Goal: Information Seeking & Learning: Learn about a topic

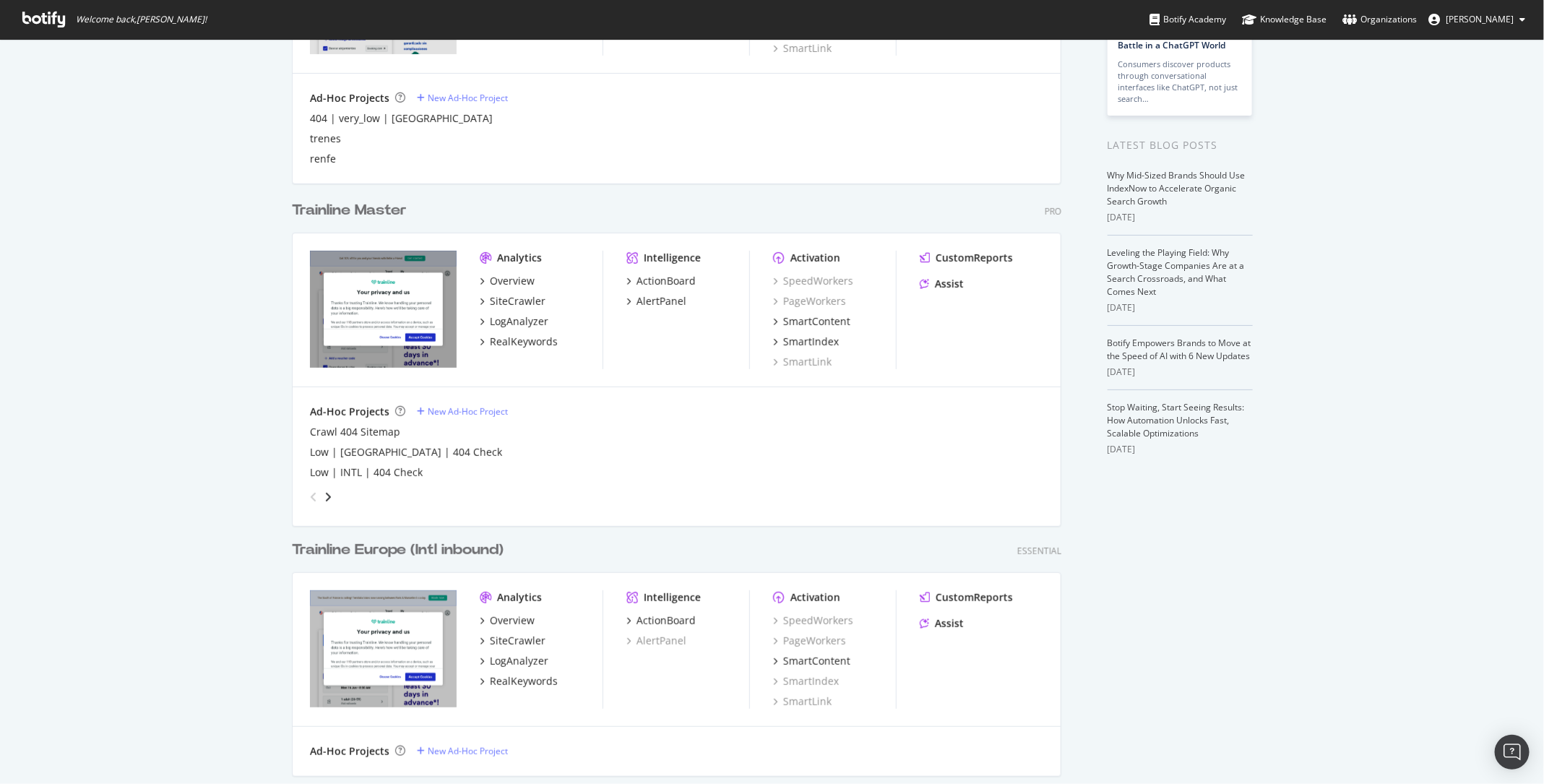
scroll to position [224, 0]
click at [506, 344] on div "RealKeywords" at bounding box center [524, 340] width 68 height 15
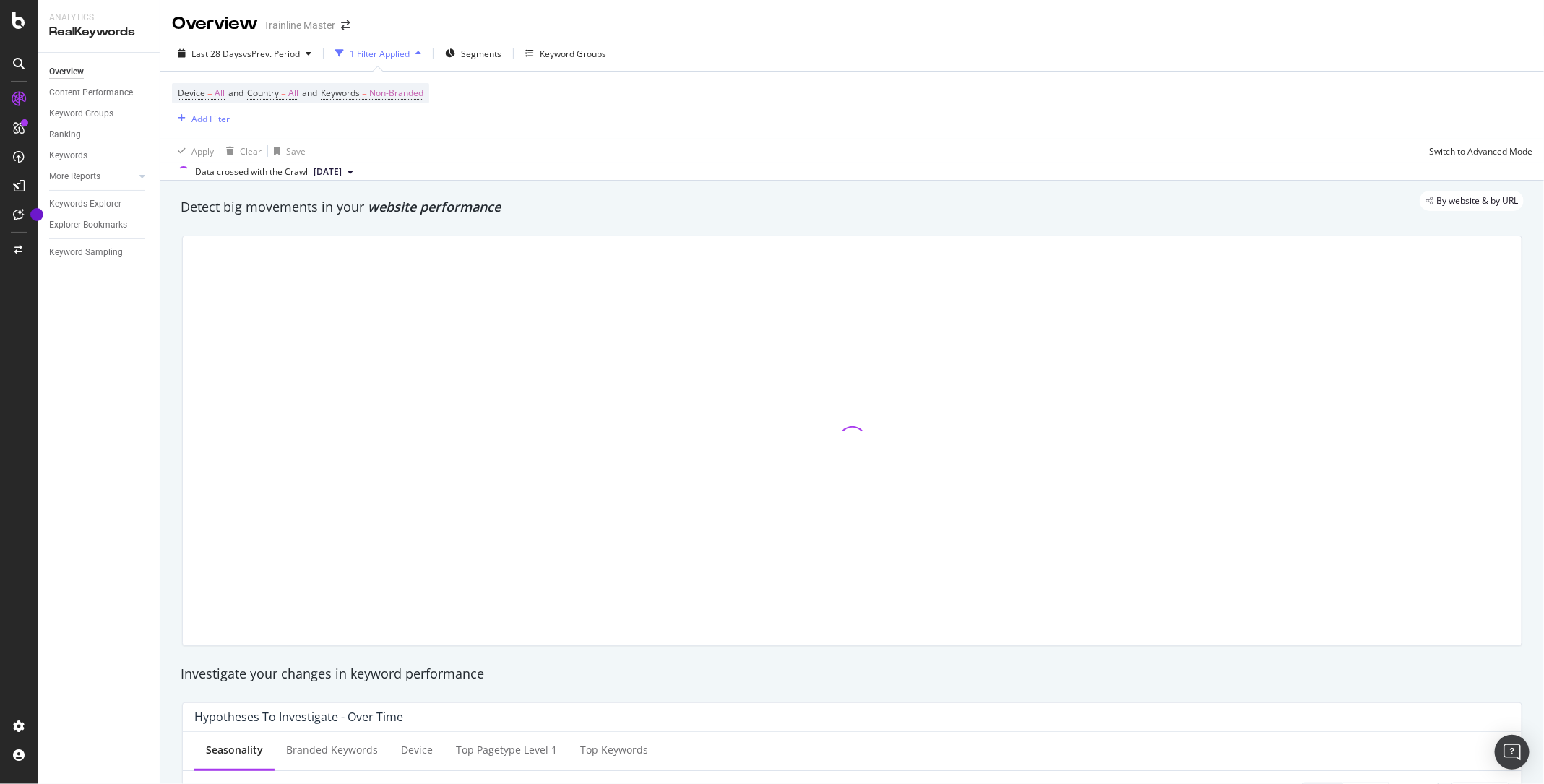
click at [116, 194] on div "Keywords Explorer" at bounding box center [104, 204] width 111 height 21
click at [111, 203] on div "Keywords Explorer" at bounding box center [85, 204] width 72 height 16
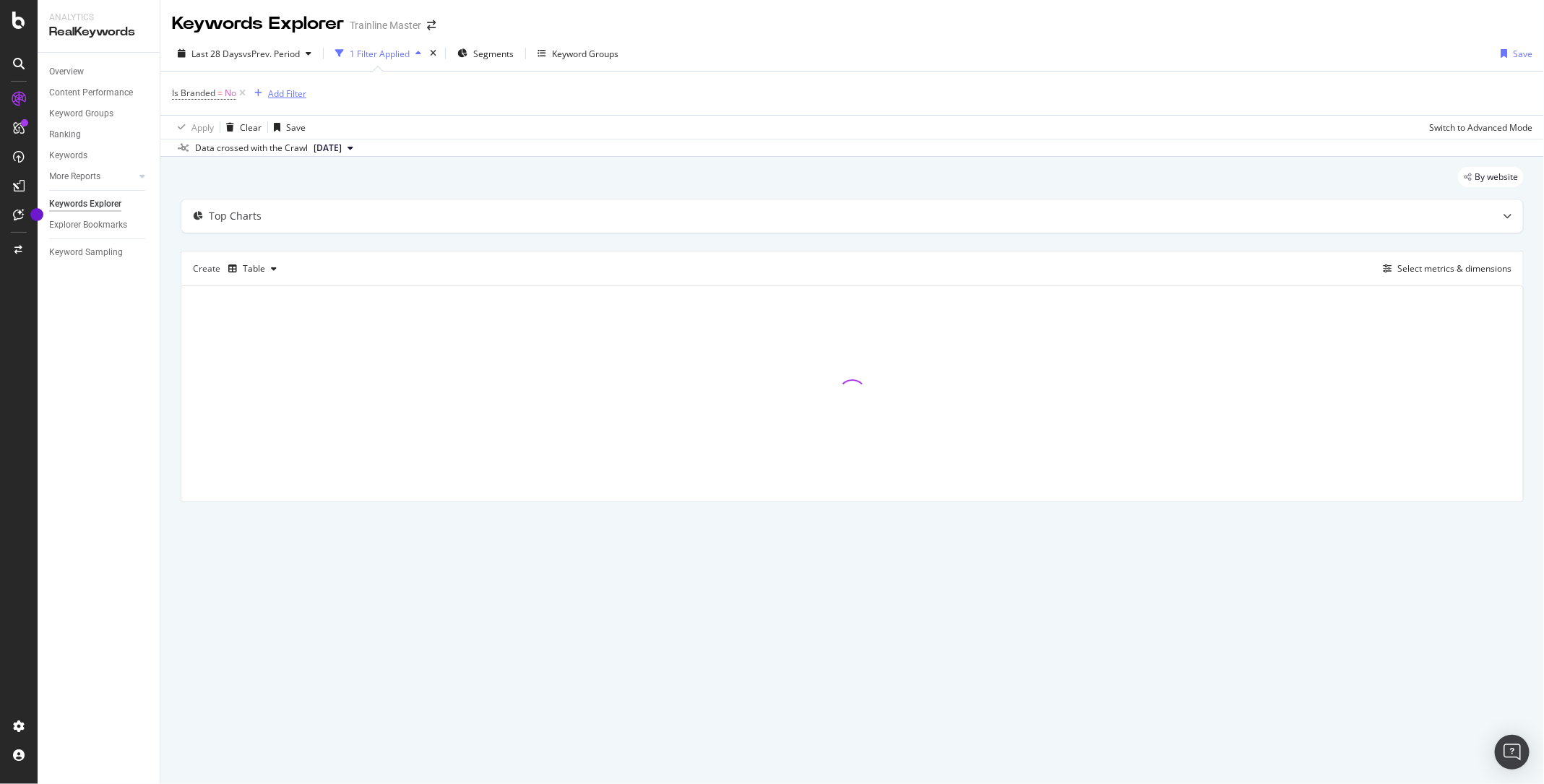
click at [288, 92] on div "Add Filter" at bounding box center [287, 94] width 38 height 12
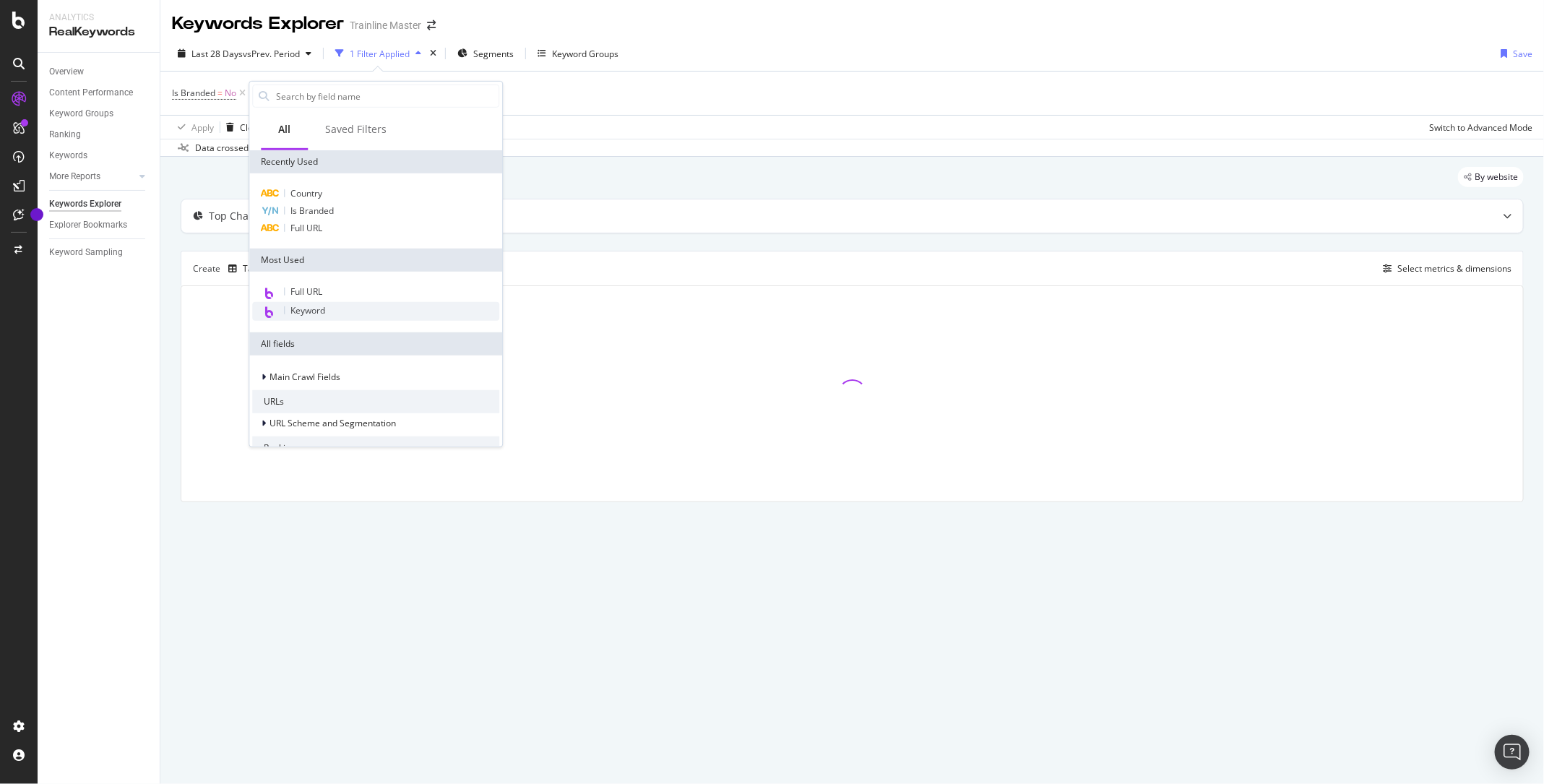
click at [316, 316] on div "Keyword" at bounding box center [375, 311] width 247 height 19
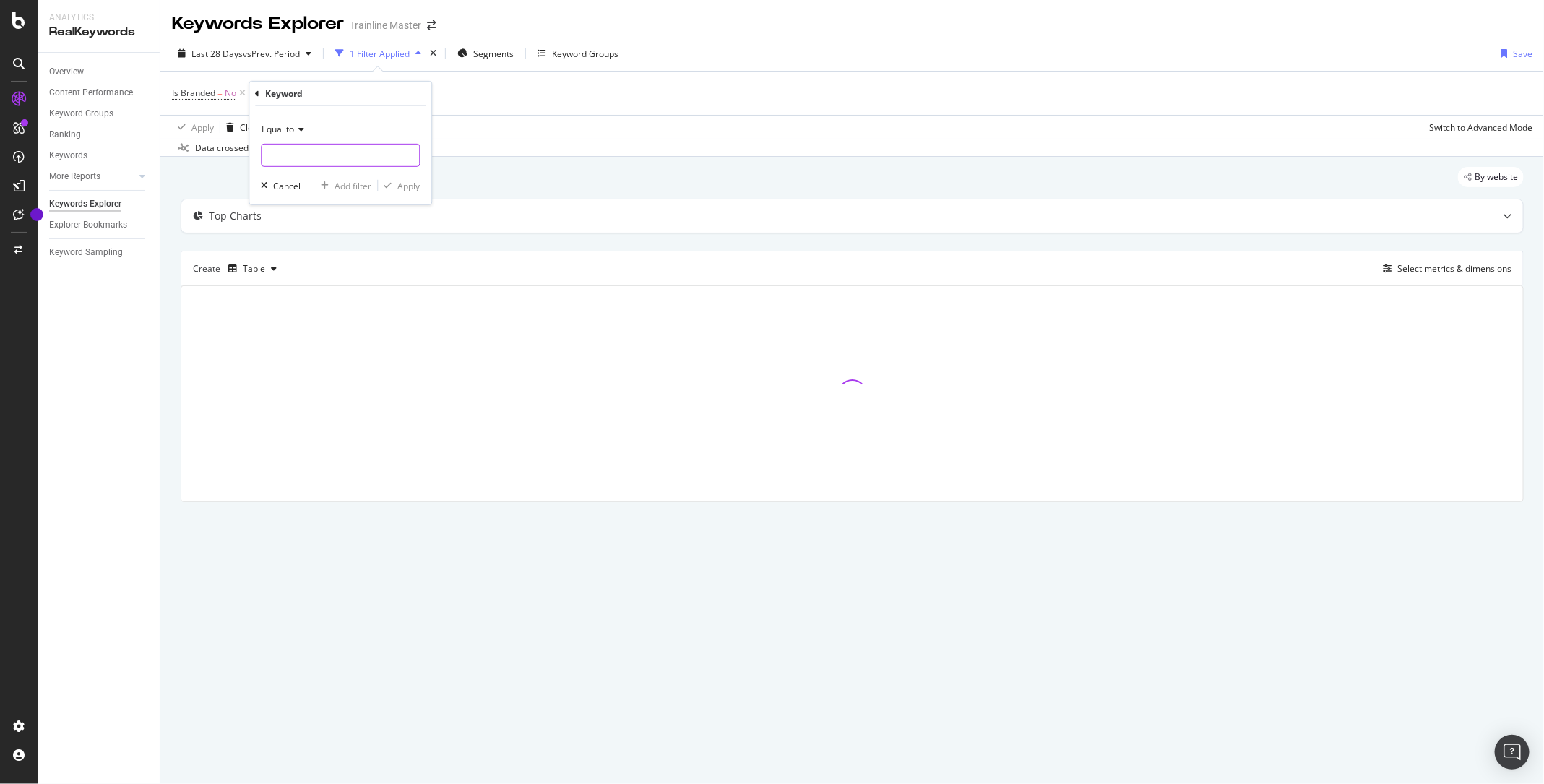
click at [295, 149] on input "text" at bounding box center [340, 155] width 157 height 23
type input "l"
click at [506, 123] on div "Apply Clear Save Switch to Advanced Mode" at bounding box center [852, 126] width 1383 height 24
click at [343, 95] on div "missing value" at bounding box center [355, 93] width 55 height 12
click at [306, 123] on span "Equal to" at bounding box center [302, 126] width 33 height 12
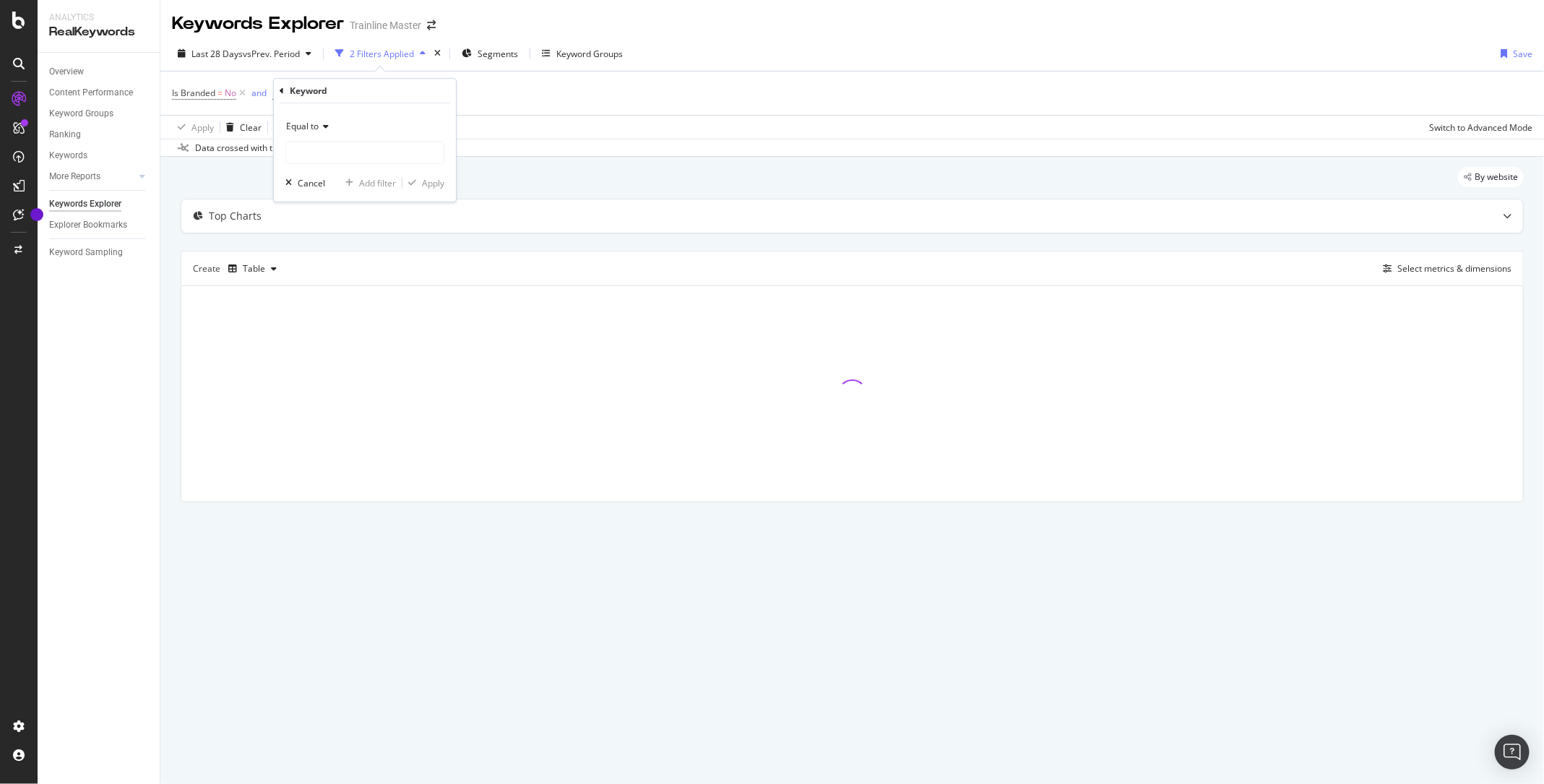
click at [277, 95] on div "Keyword Equal to Cancel Add filter Apply" at bounding box center [364, 140] width 182 height 123
click at [278, 91] on div "Keyword Equal to Cancel Add filter Apply" at bounding box center [364, 140] width 182 height 123
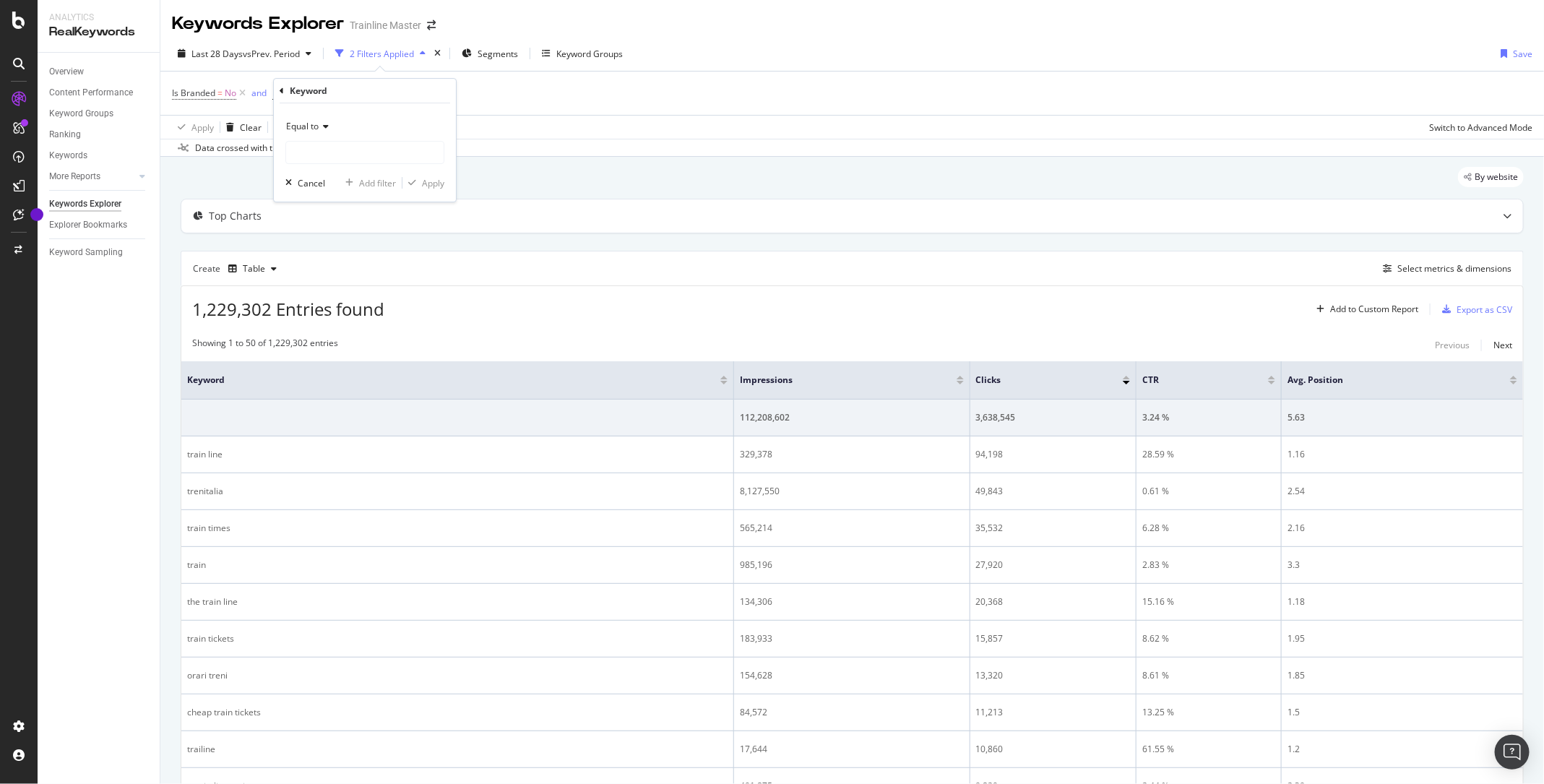
click at [280, 91] on icon at bounding box center [282, 91] width 5 height 9
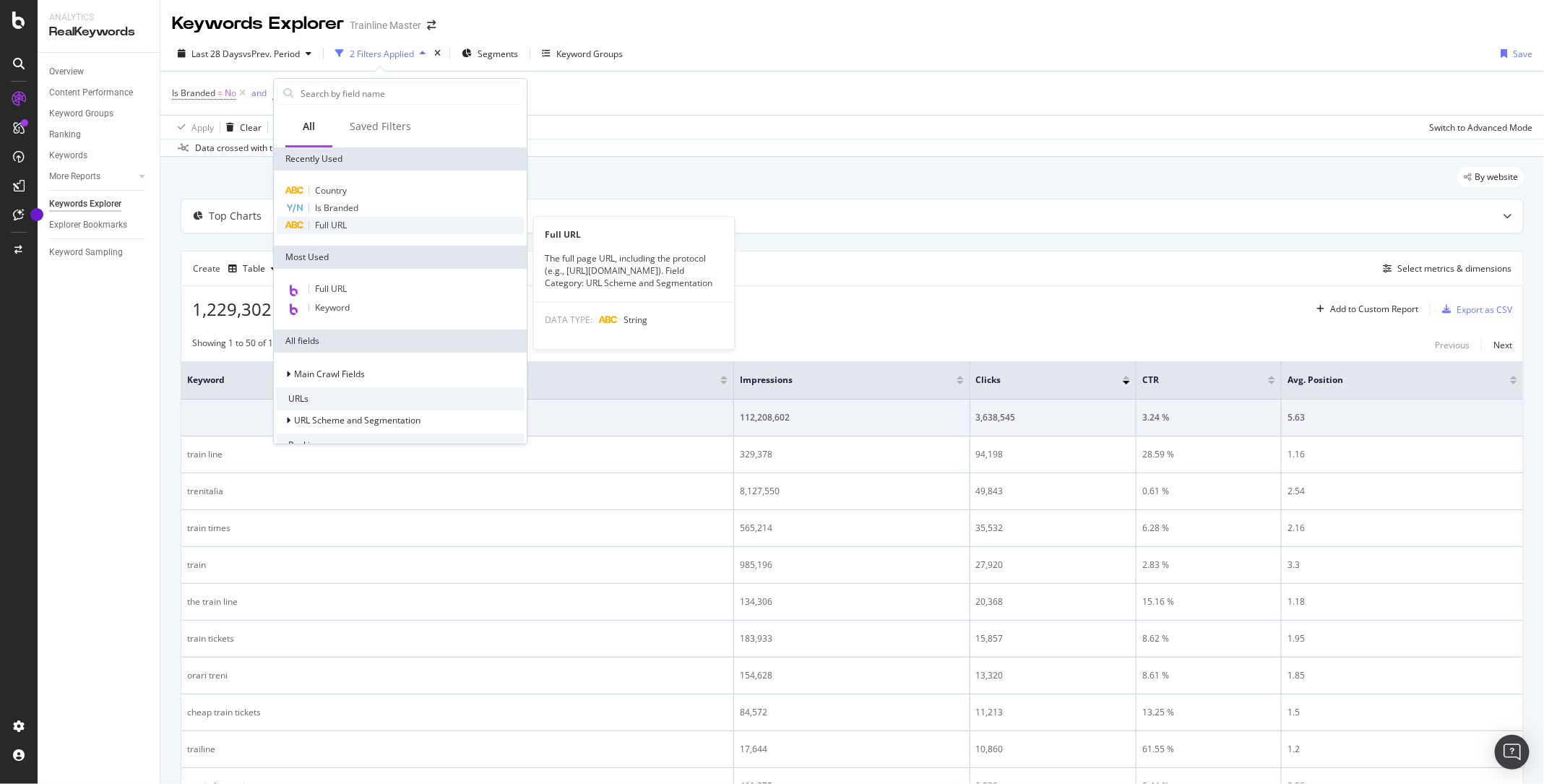
click at [326, 228] on span "Full URL" at bounding box center [330, 225] width 32 height 12
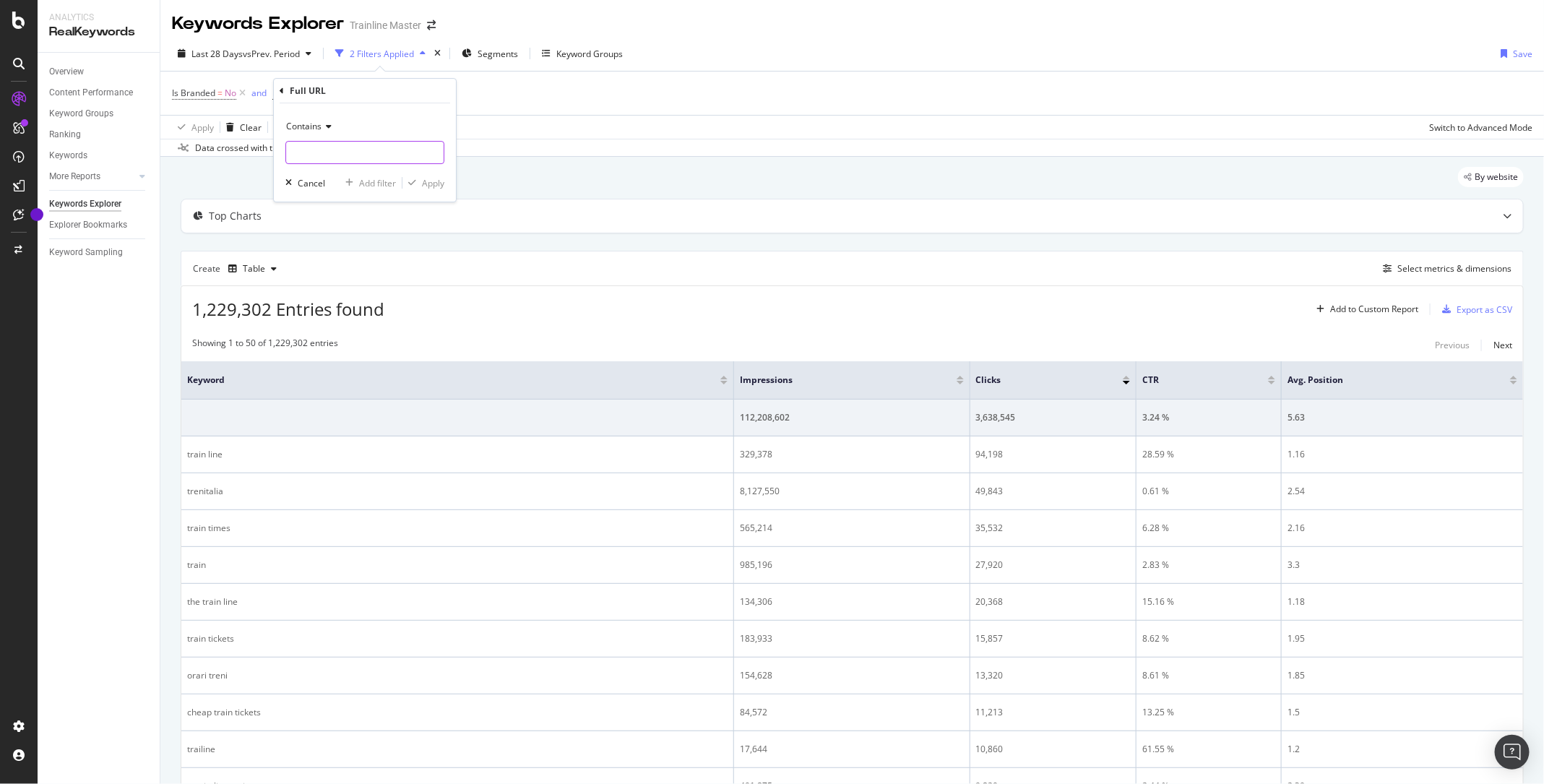
click at [322, 141] on input "text" at bounding box center [364, 153] width 157 height 23
type input "https"
click at [326, 154] on input "text" at bounding box center [364, 153] width 157 height 23
paste input "[URL][DOMAIN_NAME]"
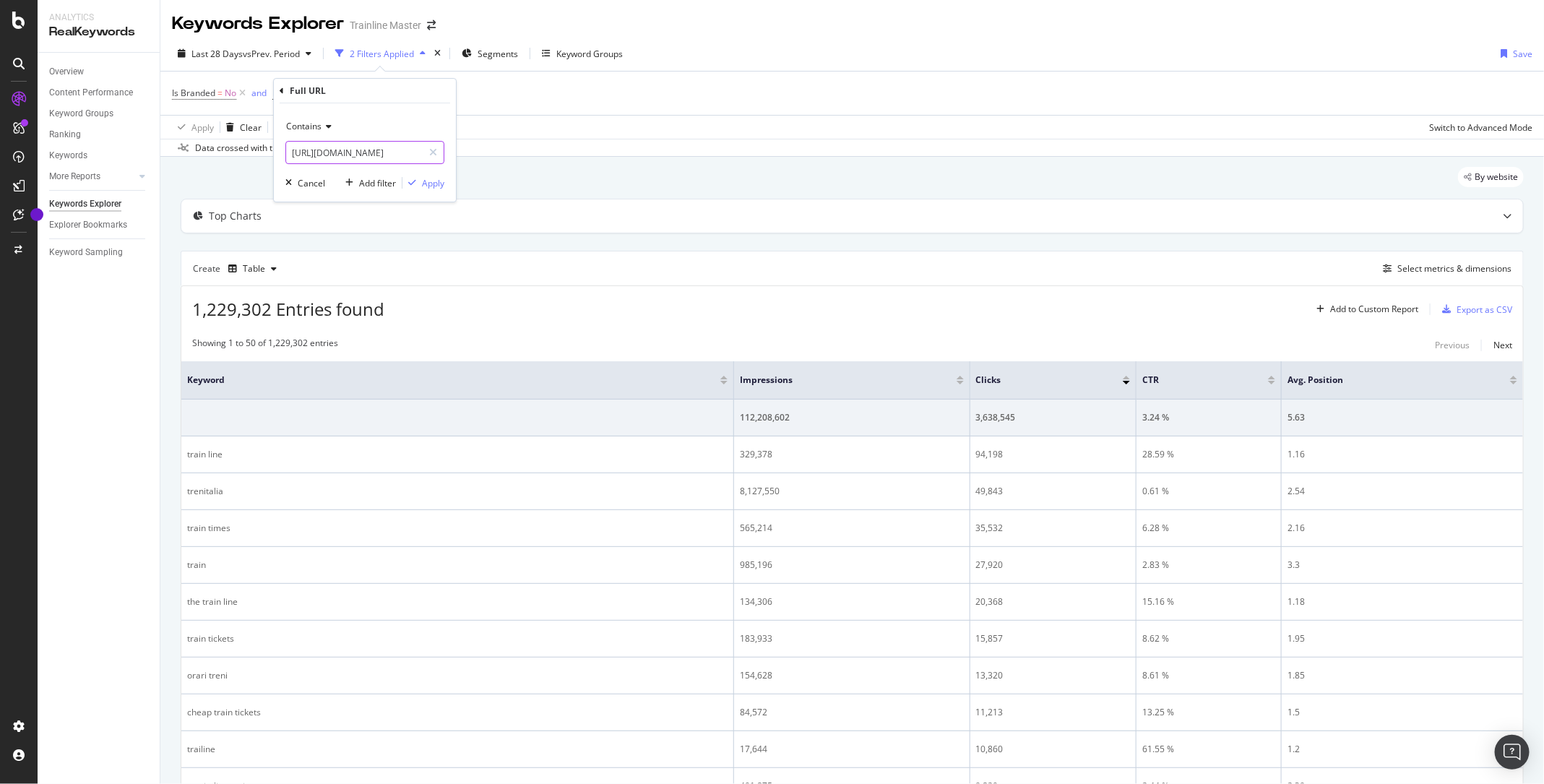
type input "[URL][DOMAIN_NAME]"
click at [306, 138] on div "Contains [URL][DOMAIN_NAME]" at bounding box center [364, 139] width 159 height 49
click at [311, 123] on span "Contains" at bounding box center [304, 126] width 36 height 12
click at [310, 156] on span "Equal to" at bounding box center [309, 157] width 33 height 12
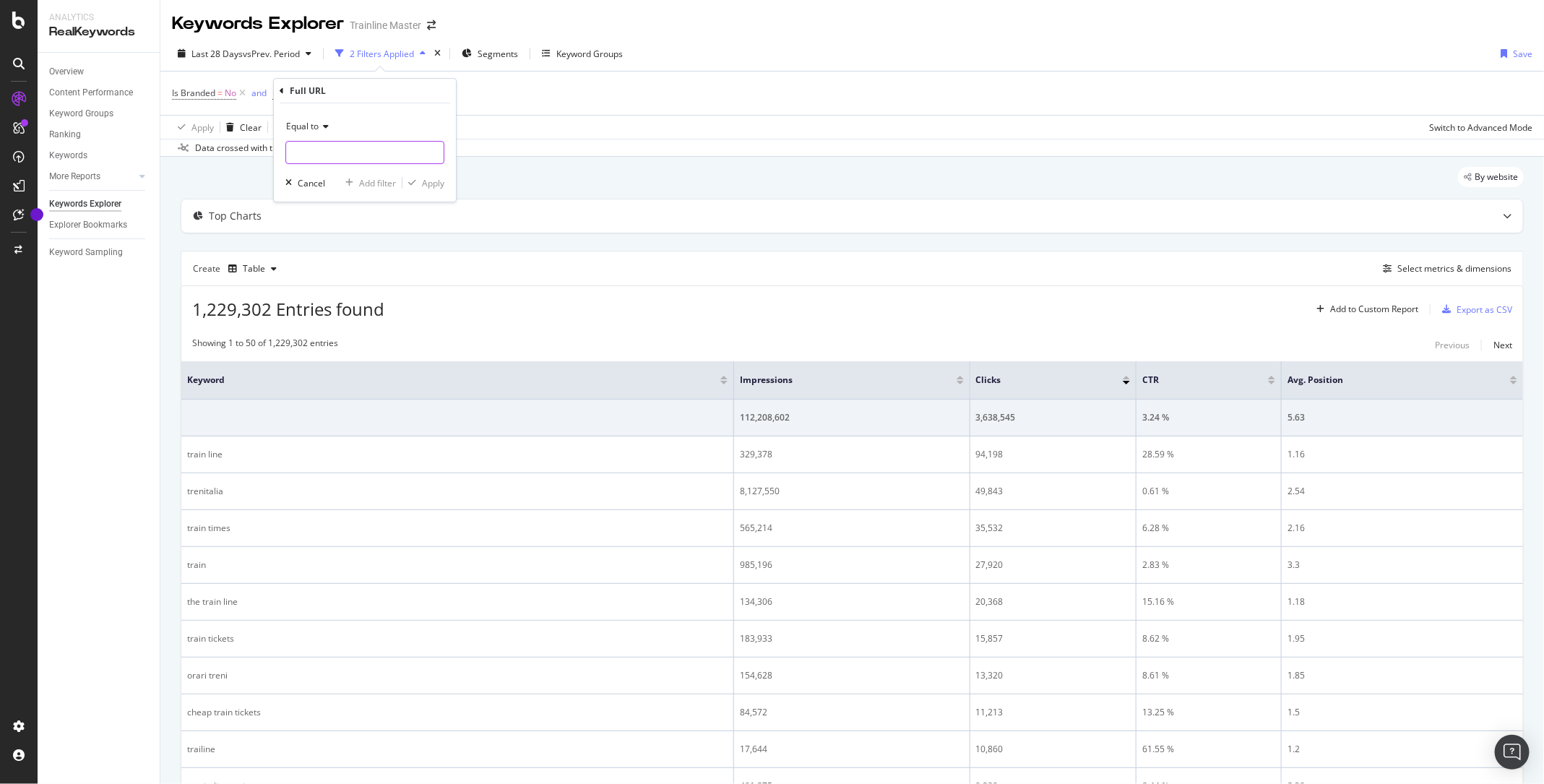
click at [332, 152] on input "text" at bounding box center [364, 153] width 157 height 23
paste input "[URL][DOMAIN_NAME]"
type input "[URL][DOMAIN_NAME]"
click at [434, 185] on div "Apply" at bounding box center [433, 183] width 22 height 12
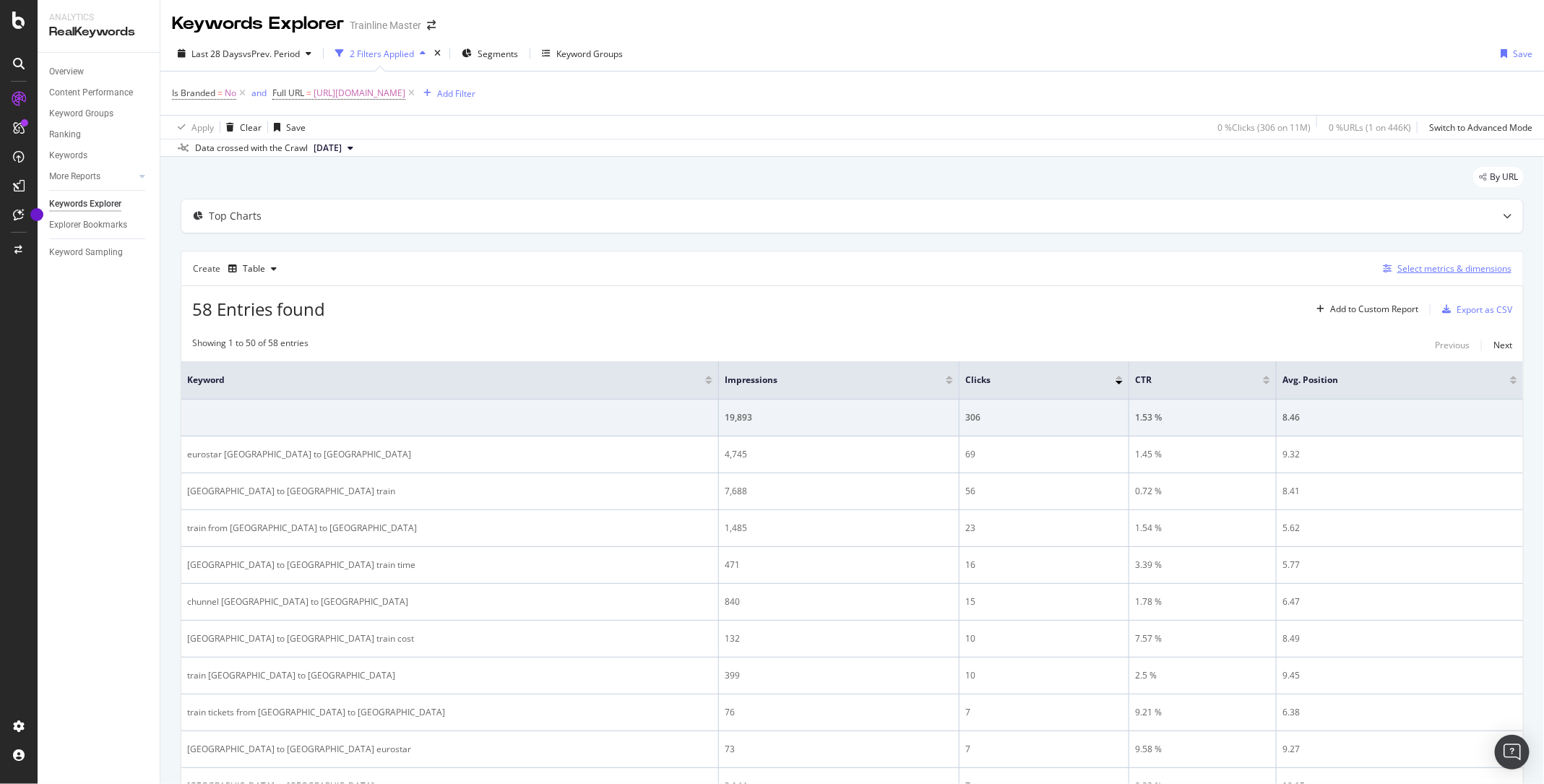
click at [1449, 275] on div "Select metrics & dimensions" at bounding box center [1444, 268] width 134 height 16
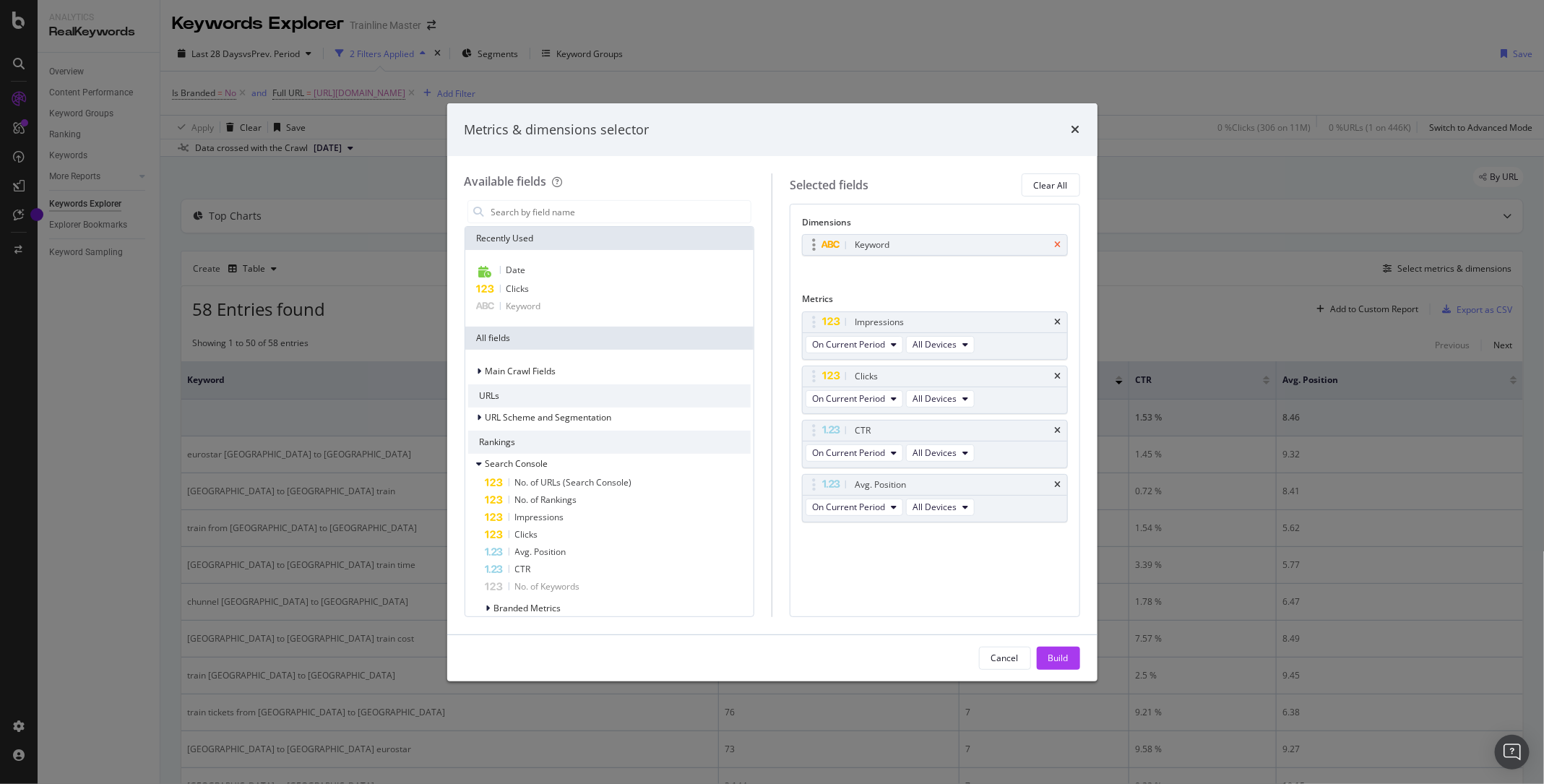
click at [1059, 243] on icon "times" at bounding box center [1058, 244] width 6 height 9
click at [515, 209] on input "modal" at bounding box center [620, 212] width 261 height 22
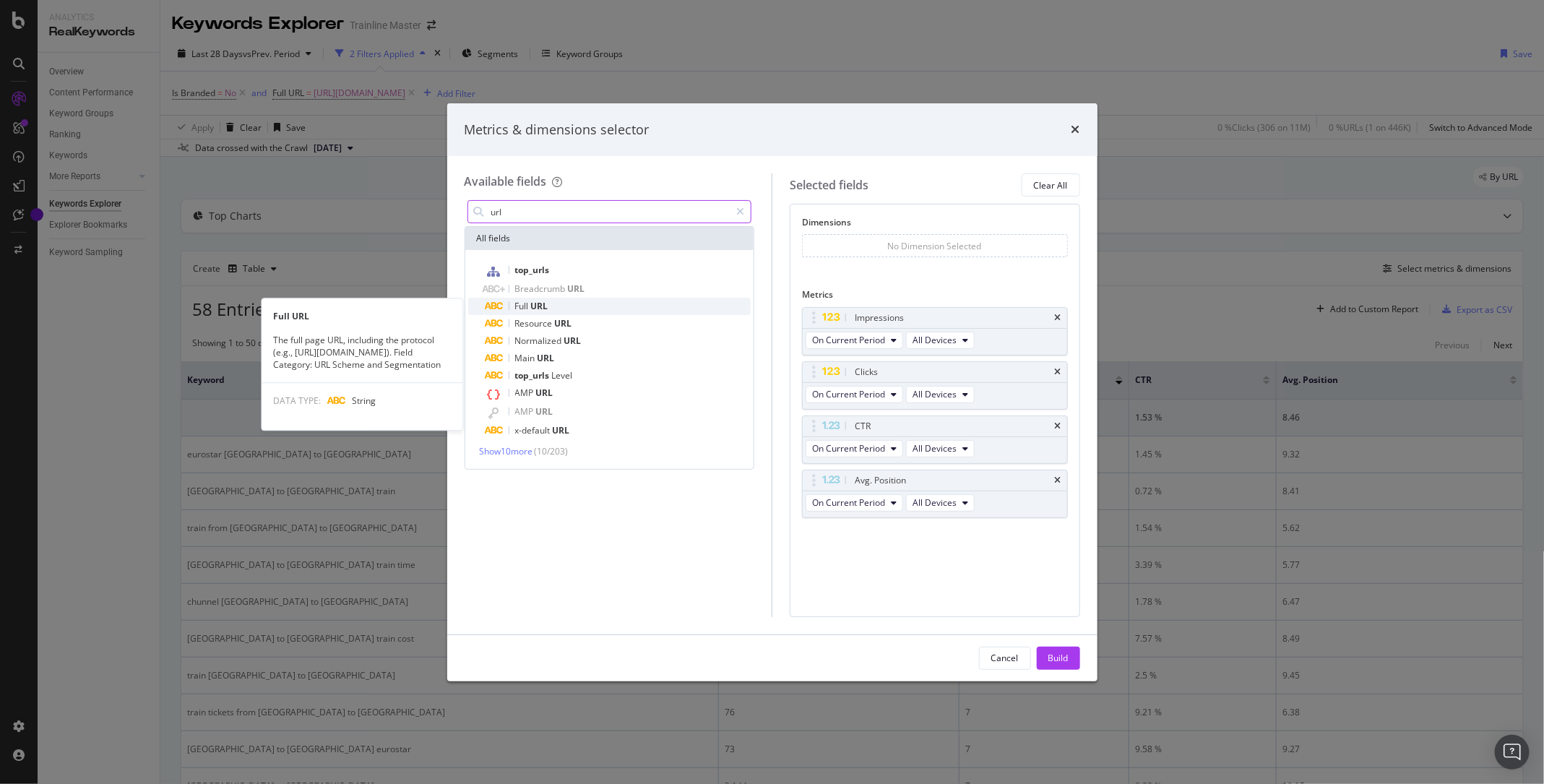
type input "url"
click at [544, 302] on span "URL" at bounding box center [540, 306] width 17 height 12
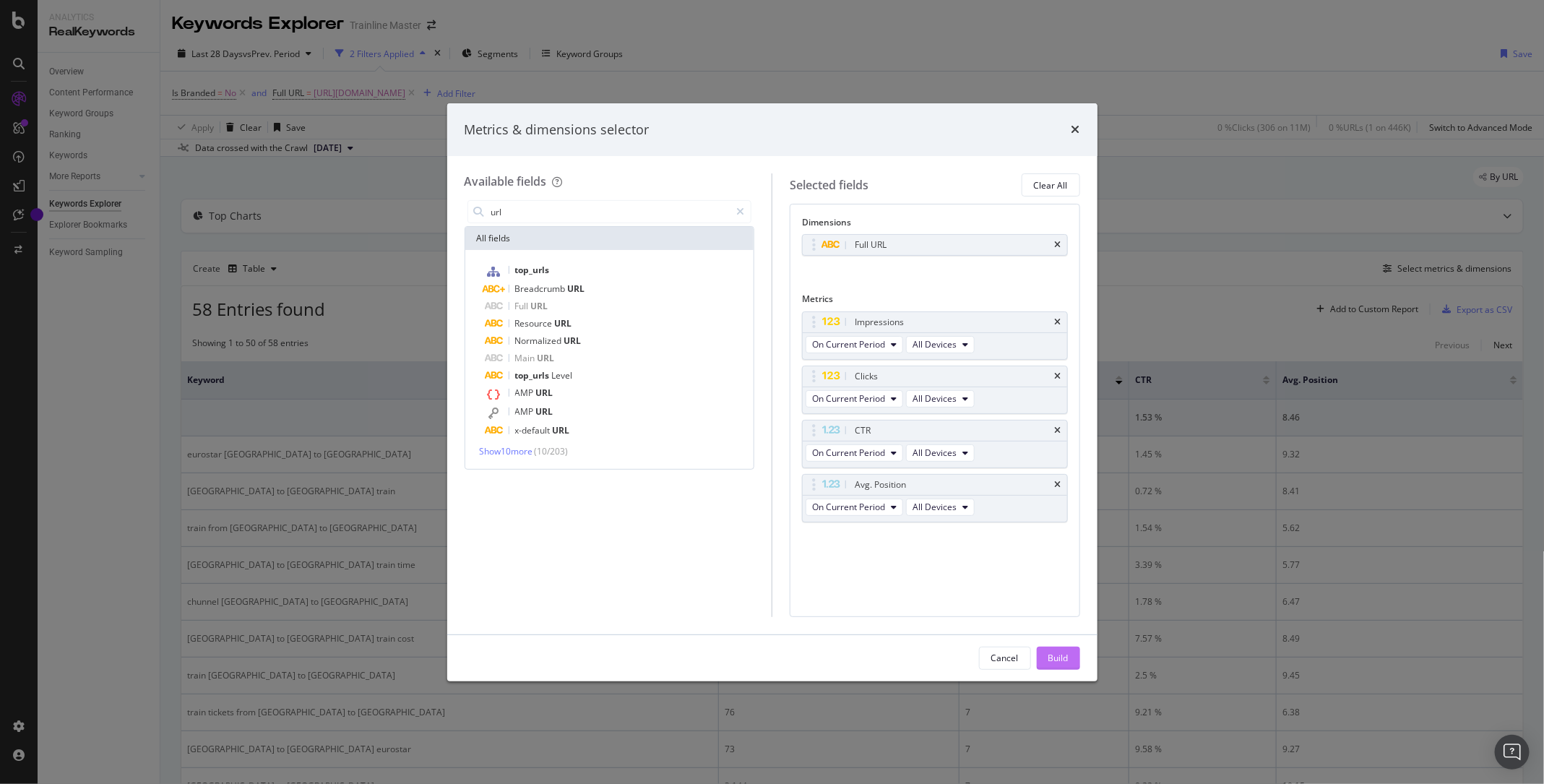
click at [1064, 666] on div "Build" at bounding box center [1059, 658] width 20 height 22
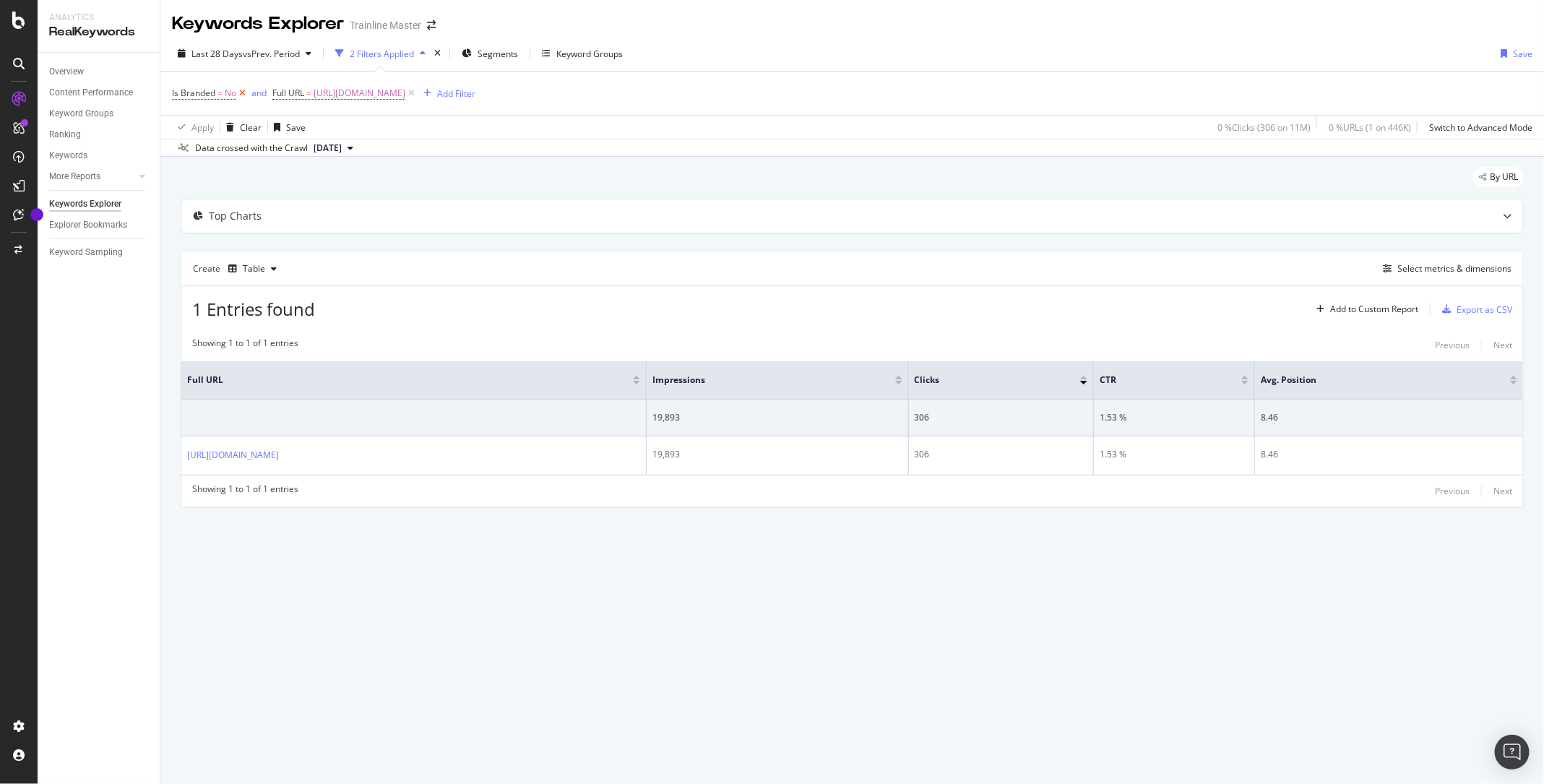
click at [242, 91] on icon at bounding box center [243, 93] width 12 height 15
click at [375, 101] on div "Add Filter" at bounding box center [346, 93] width 58 height 16
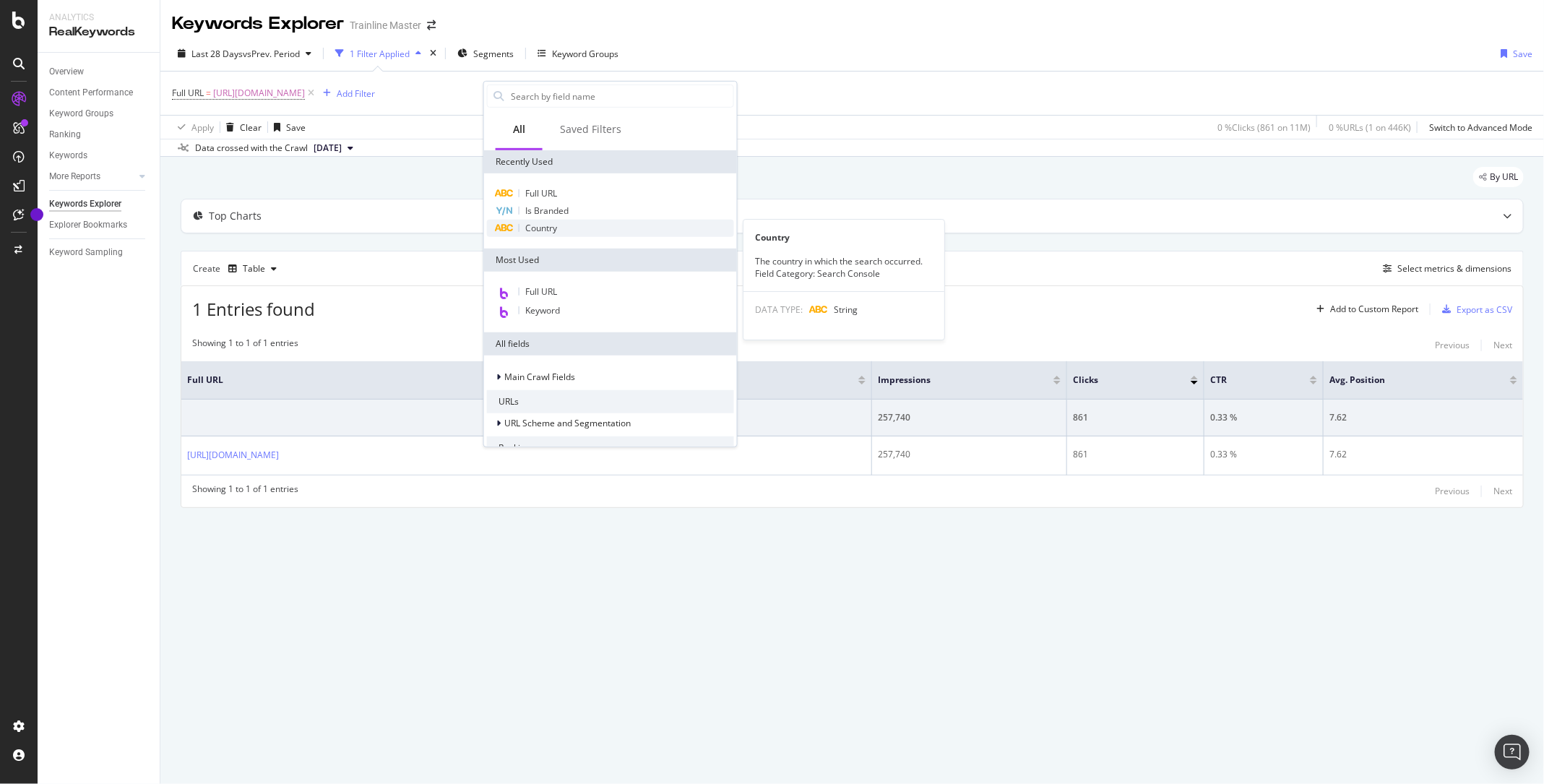
click at [549, 219] on span "Country" at bounding box center [610, 228] width 247 height 17
click at [550, 233] on span "Country" at bounding box center [541, 228] width 32 height 12
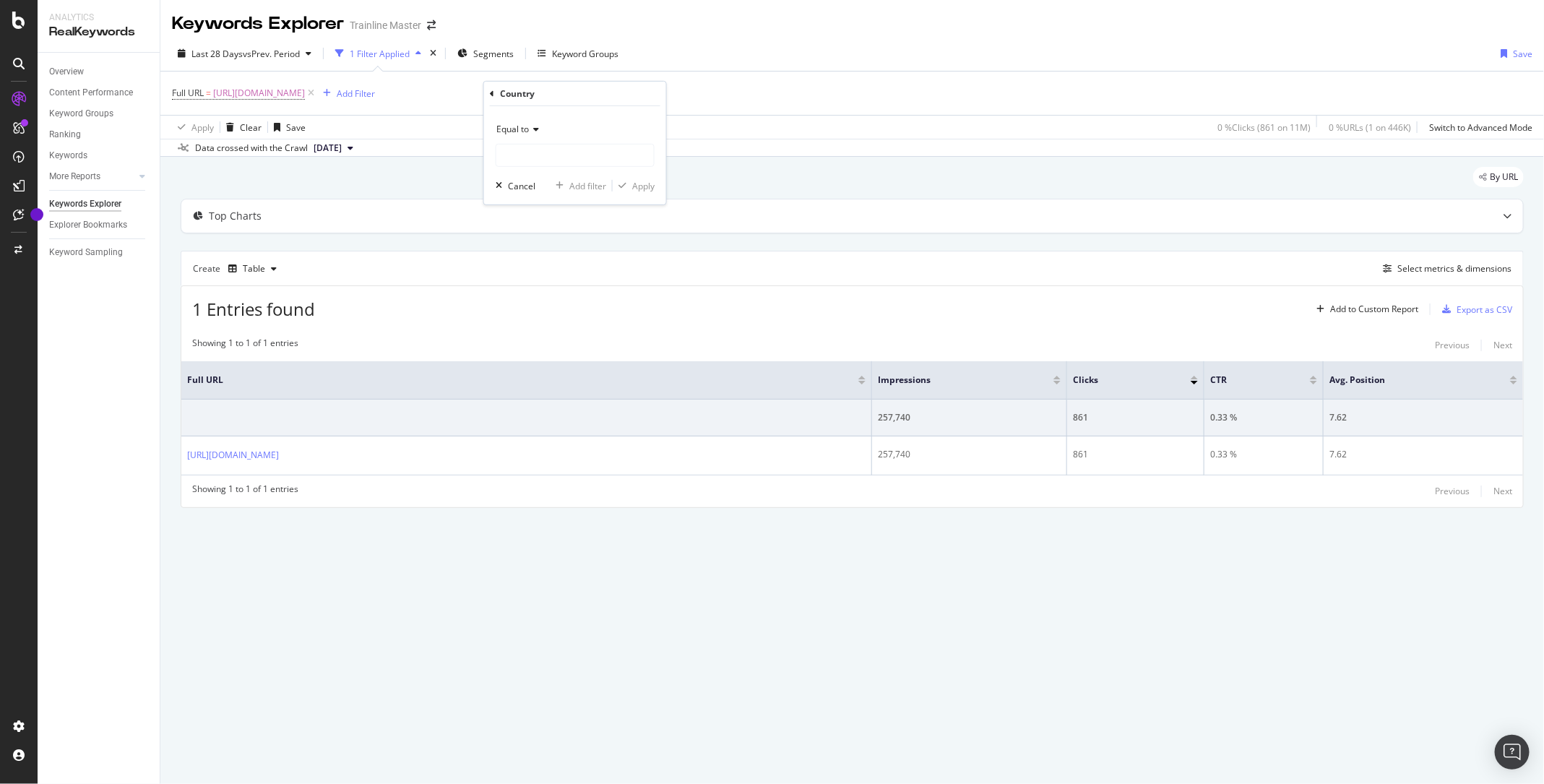
click at [530, 134] on div "Equal to" at bounding box center [575, 130] width 159 height 23
click at [528, 123] on span "Equal to" at bounding box center [513, 129] width 33 height 12
click at [533, 174] on div "Equal to Cancel Add filter Apply" at bounding box center [575, 155] width 182 height 98
click at [543, 164] on input "text" at bounding box center [575, 155] width 157 height 23
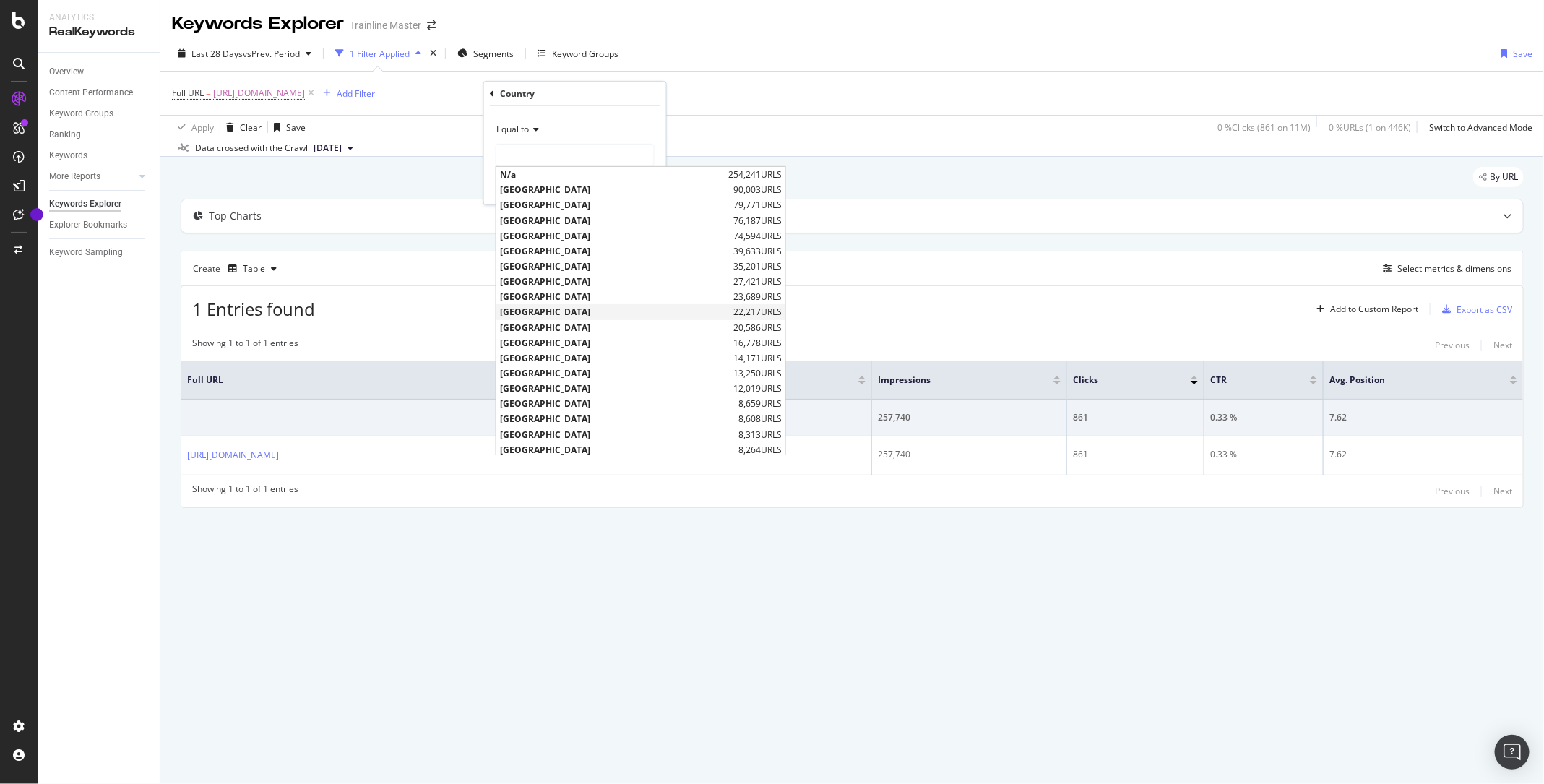
click at [561, 310] on span "[GEOGRAPHIC_DATA]" at bounding box center [615, 312] width 230 height 12
type input "[GEOGRAPHIC_DATA]"
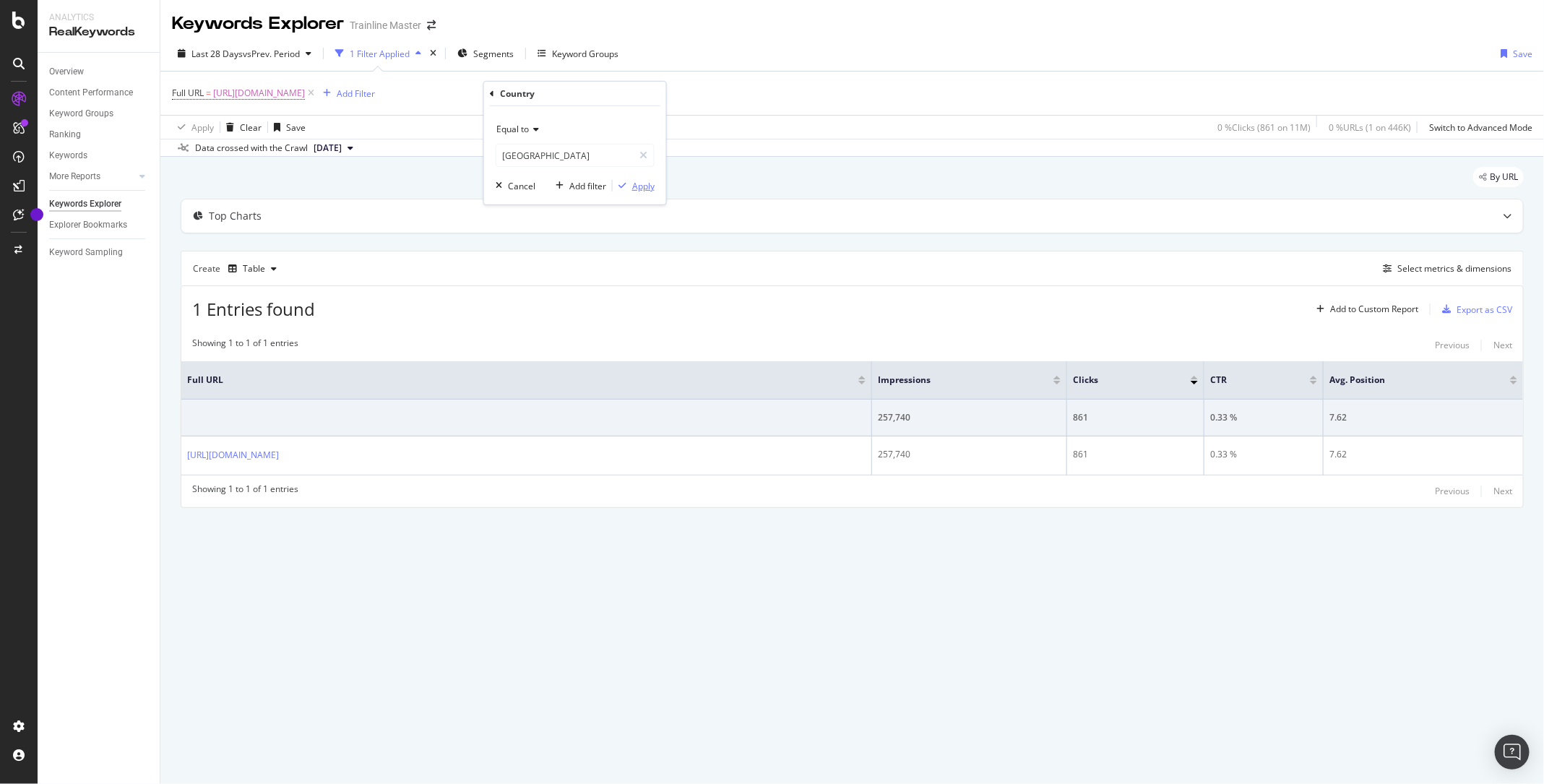
click at [651, 192] on div "Equal to [GEOGRAPHIC_DATA] [GEOGRAPHIC_DATA] Cancel Add filter Apply" at bounding box center [575, 155] width 182 height 98
click at [645, 186] on div "Apply" at bounding box center [643, 185] width 22 height 12
click at [1476, 311] on div "Export as CSV" at bounding box center [1484, 309] width 56 height 12
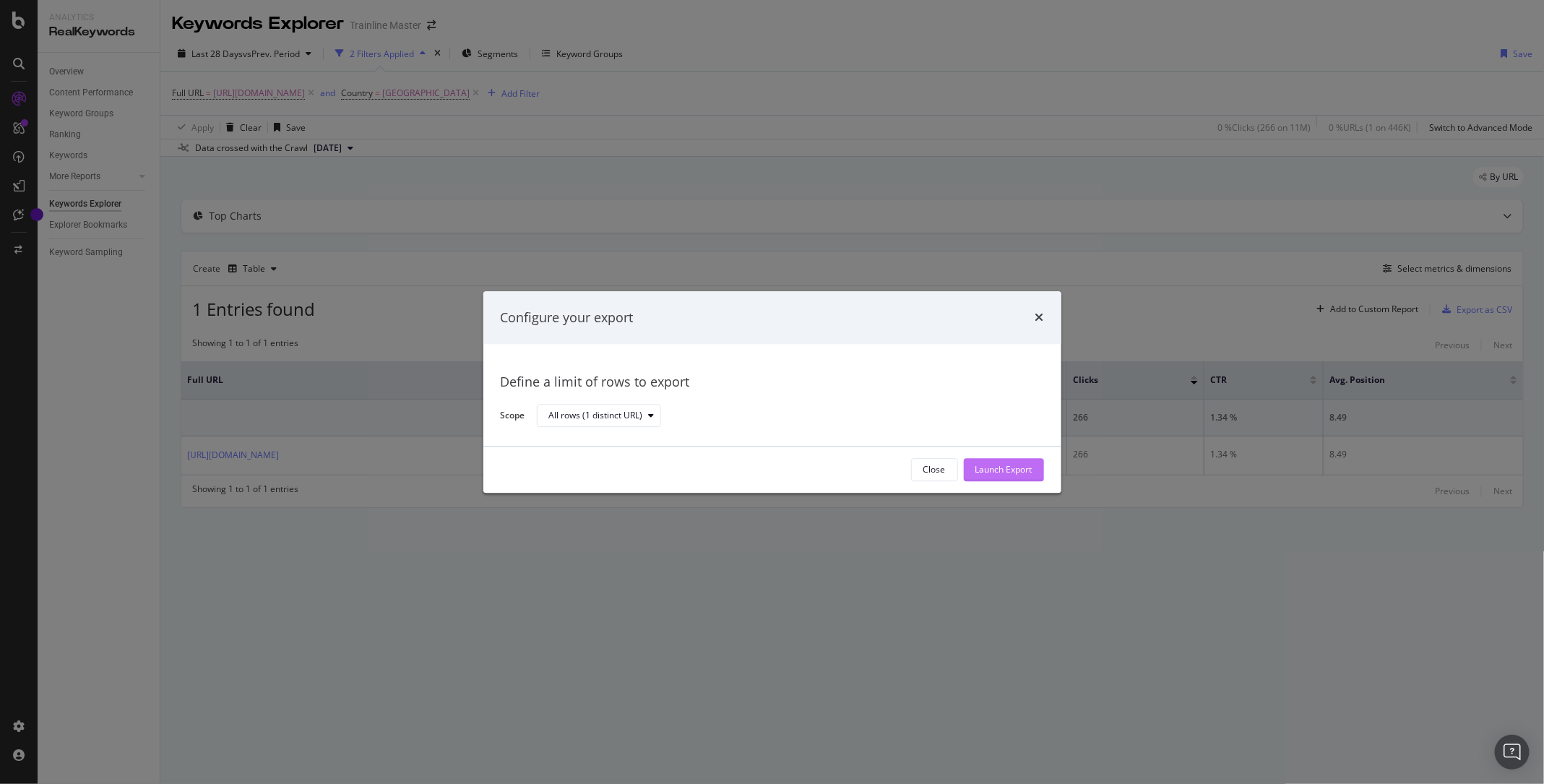
click at [1014, 478] on div "Launch Export" at bounding box center [1004, 470] width 57 height 22
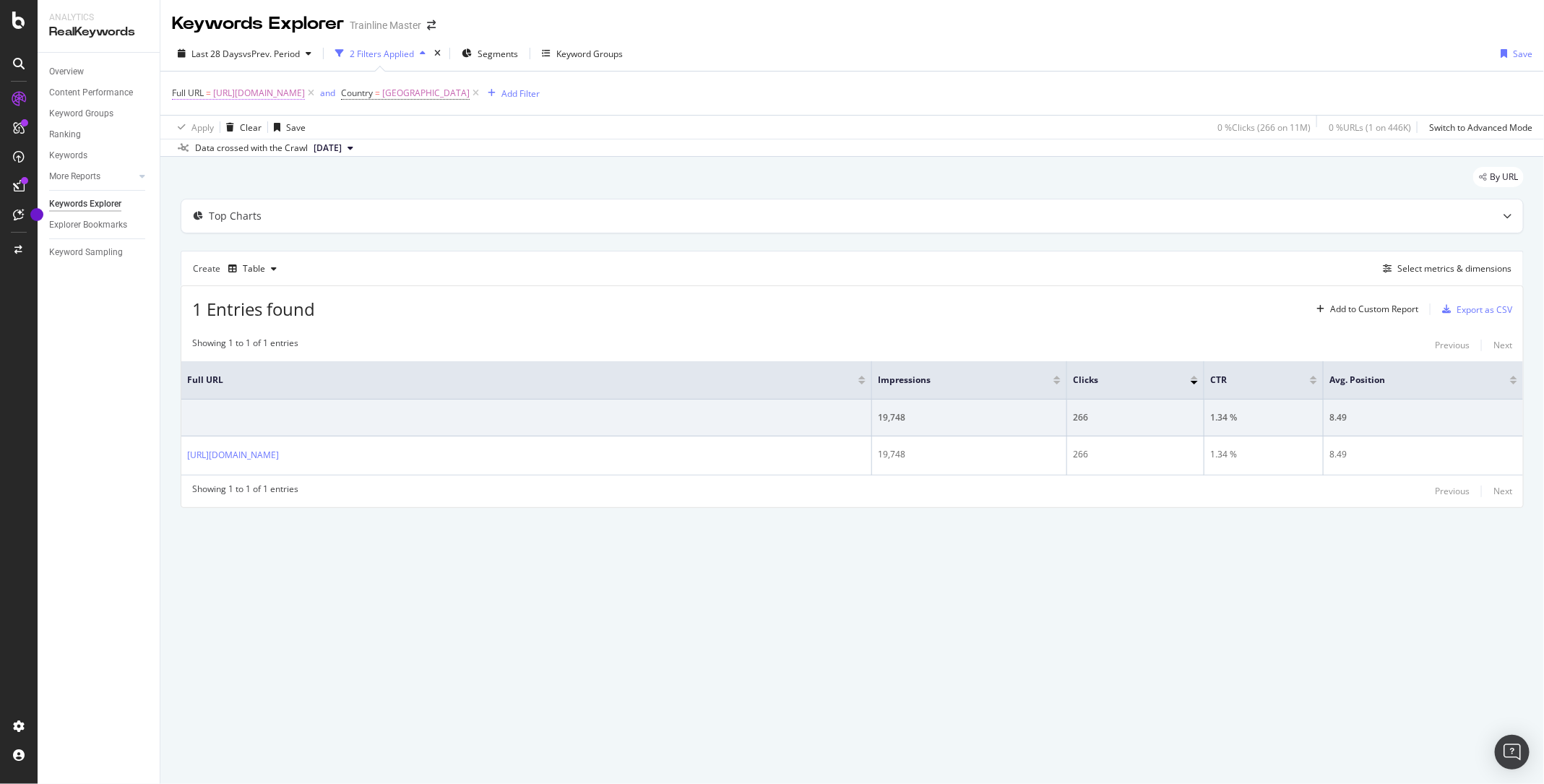
click at [305, 90] on span "[URL][DOMAIN_NAME]" at bounding box center [259, 93] width 92 height 20
click at [237, 150] on input "[URL][DOMAIN_NAME]" at bounding box center [254, 153] width 136 height 23
paste input "it/orari-treni/[GEOGRAPHIC_DATA]-a-parigi"
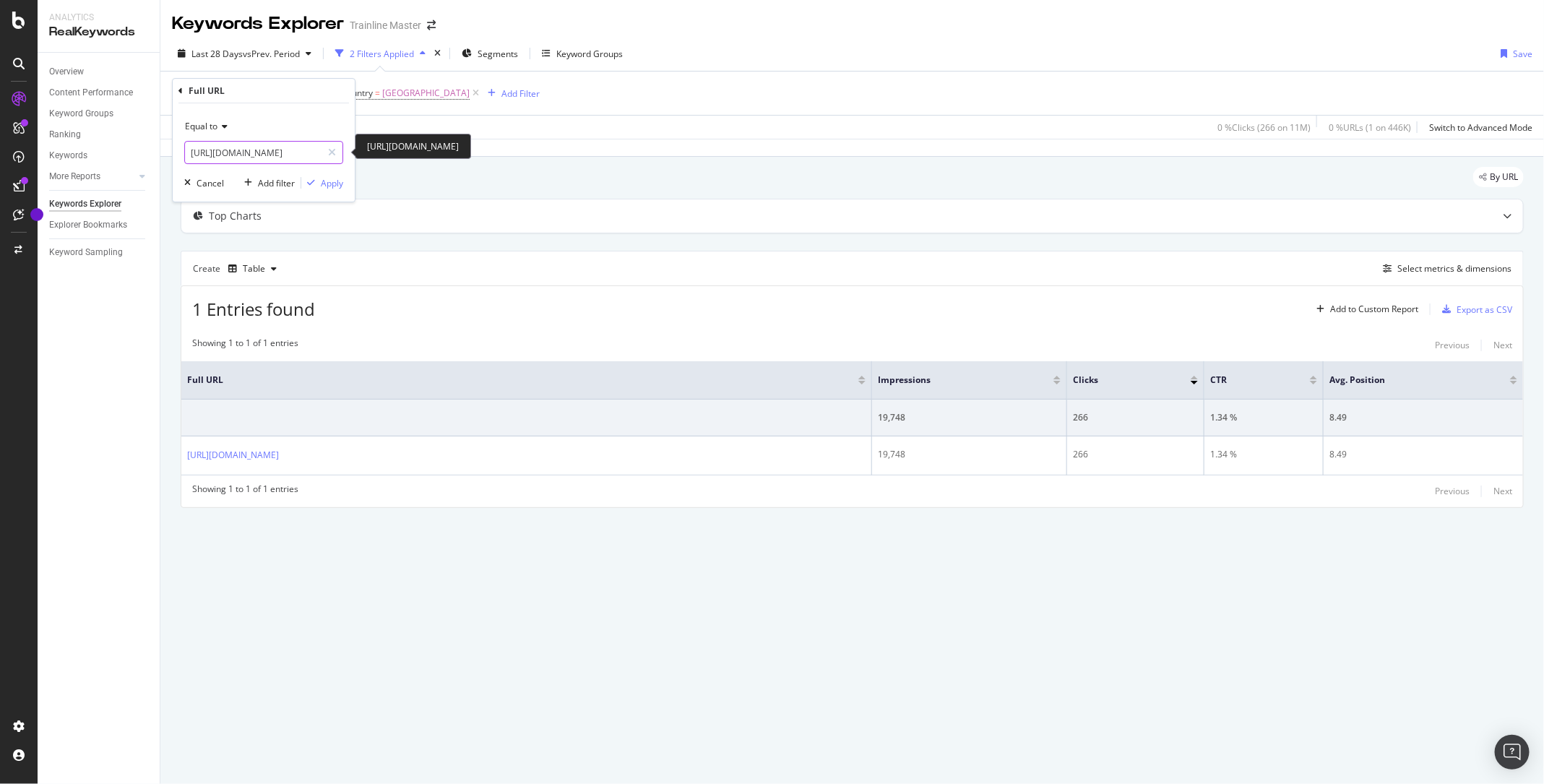
scroll to position [0, 109]
type input "[URL][DOMAIN_NAME]"
click at [324, 184] on div "Apply" at bounding box center [332, 183] width 22 height 12
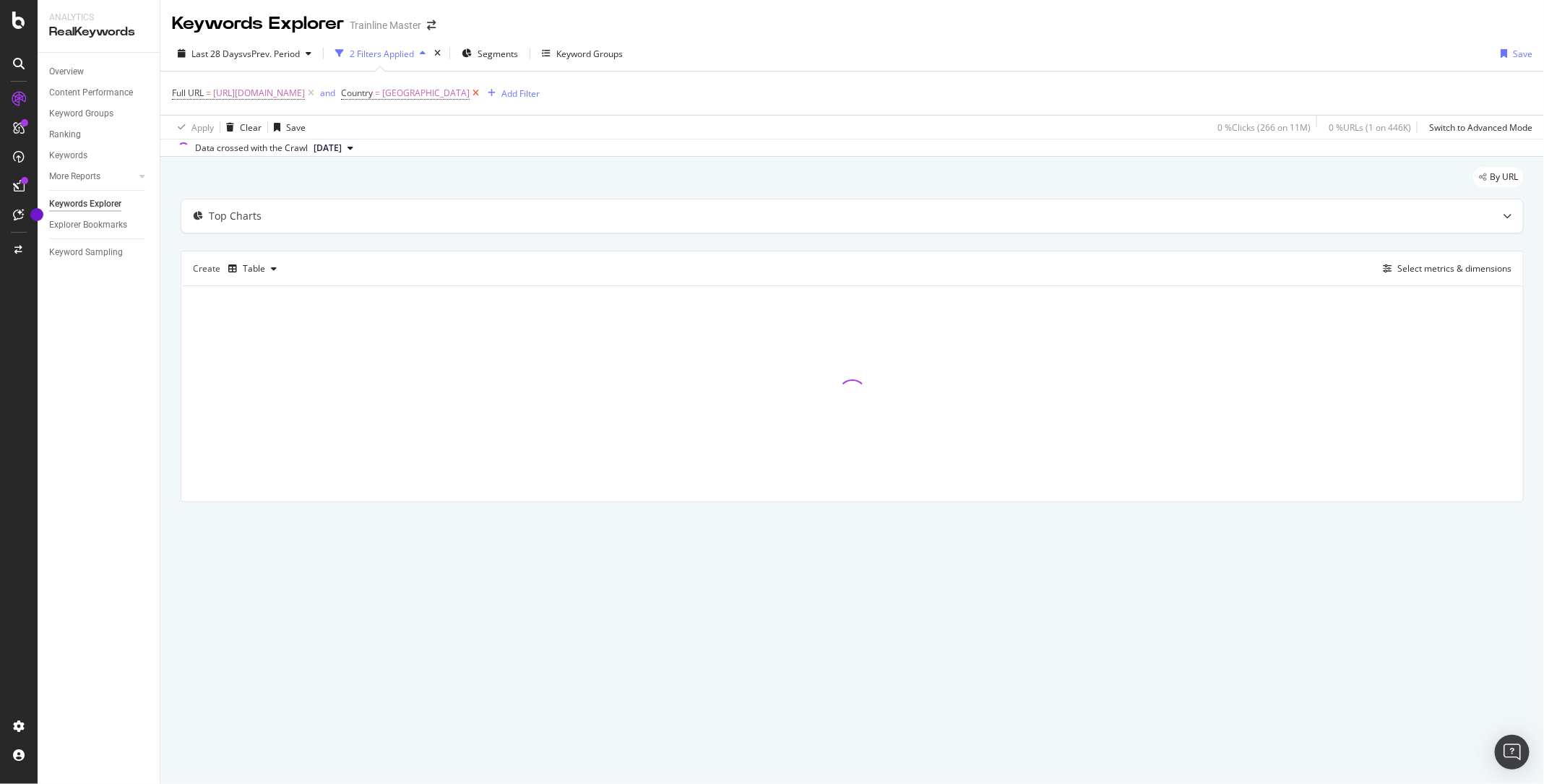
click at [482, 90] on icon at bounding box center [476, 93] width 12 height 15
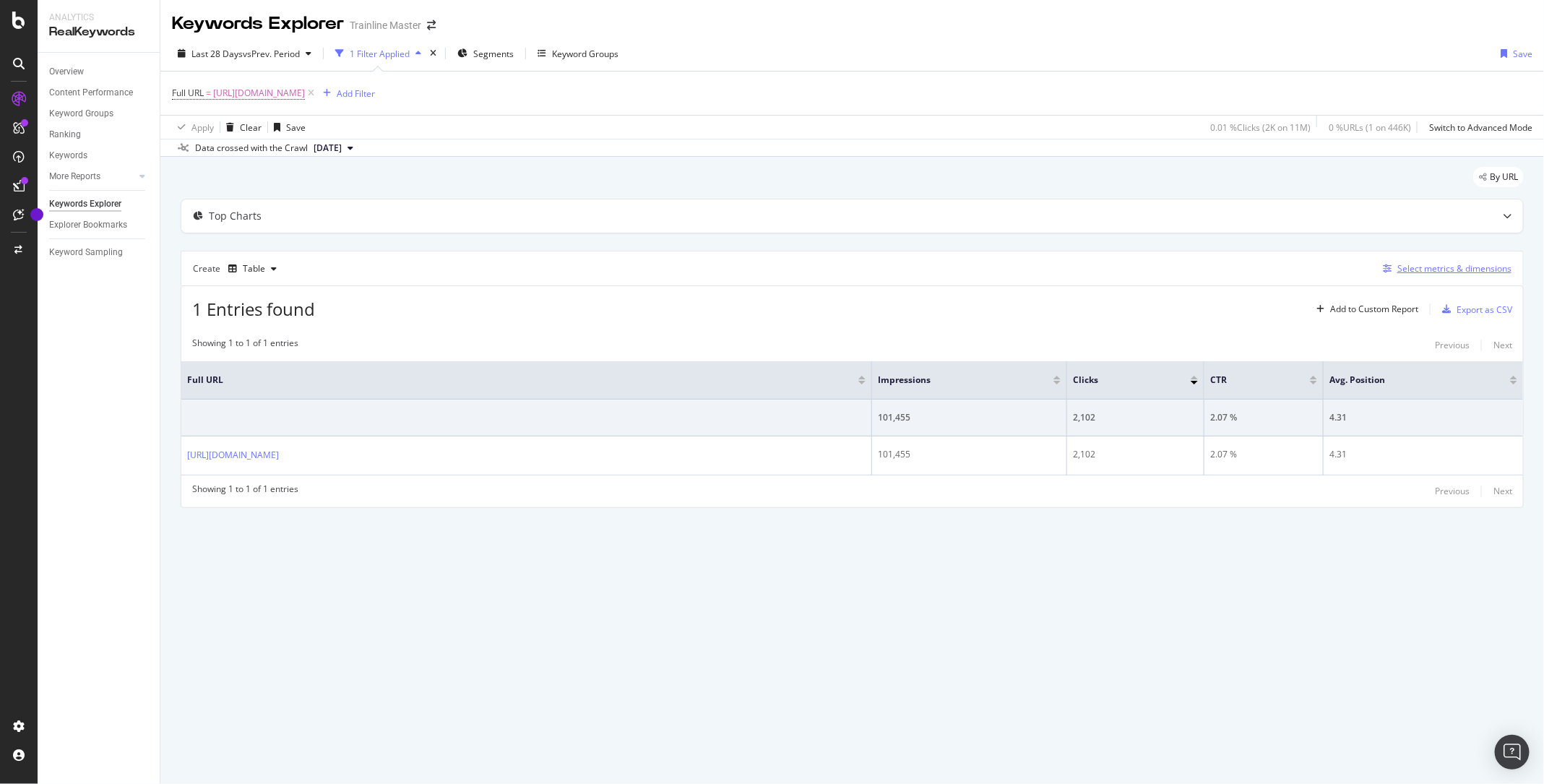
click at [1438, 270] on div "Select metrics & dimensions" at bounding box center [1454, 268] width 114 height 12
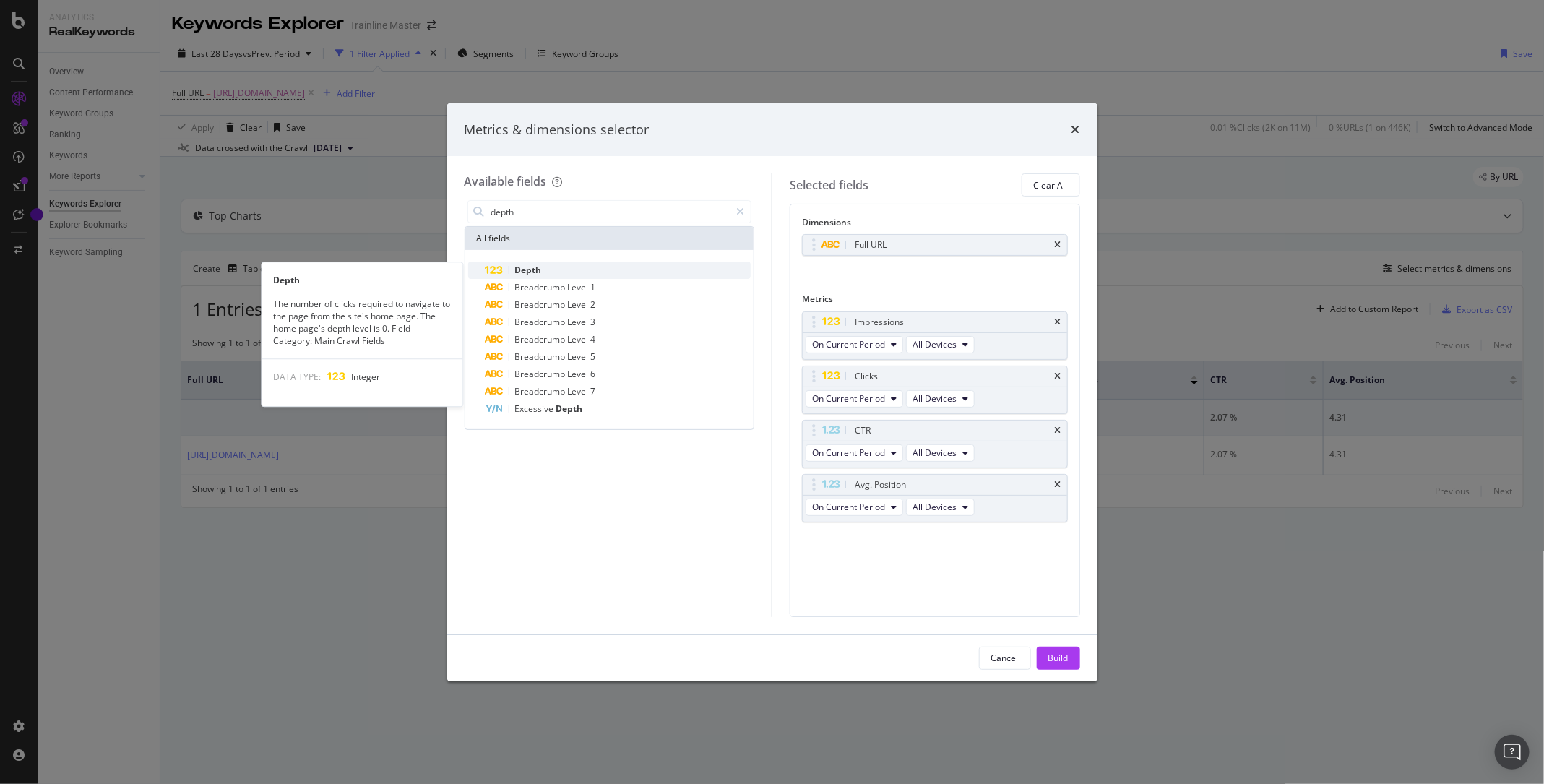
click at [542, 268] on div "Depth" at bounding box center [618, 270] width 266 height 17
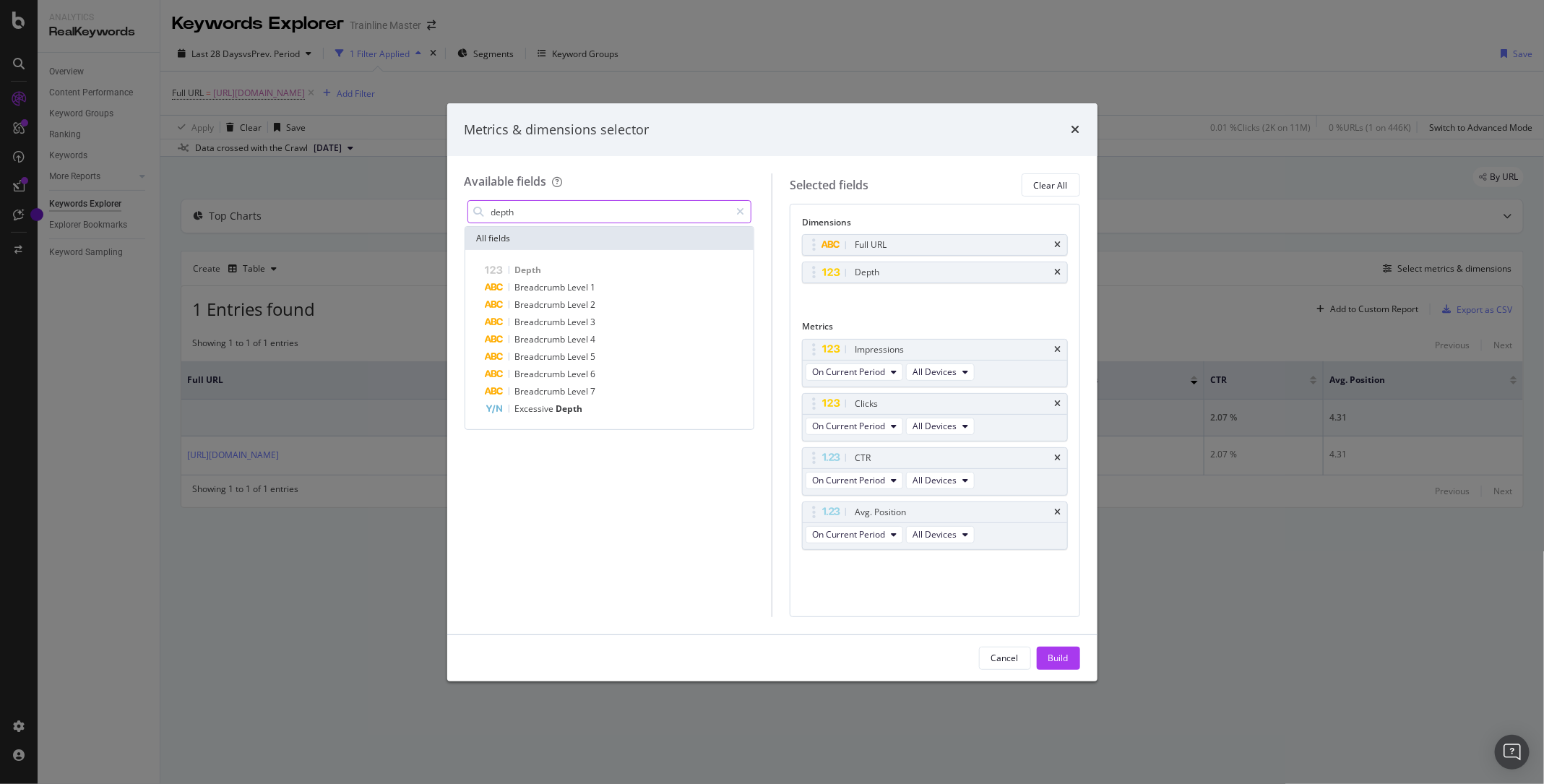
click at [521, 219] on input "depth" at bounding box center [610, 212] width 240 height 22
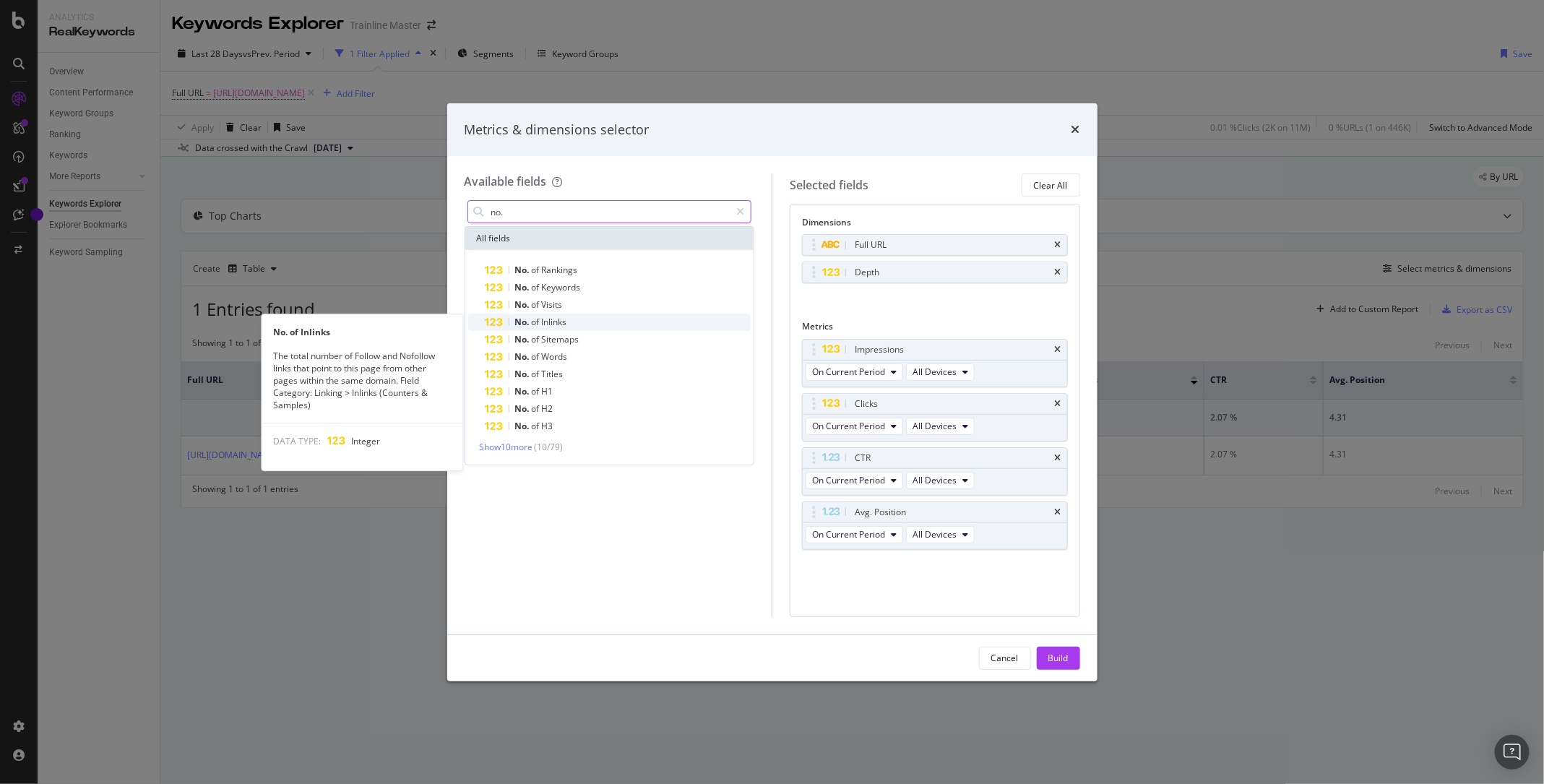
type input "no."
click at [558, 321] on span "Inlinks" at bounding box center [554, 322] width 26 height 12
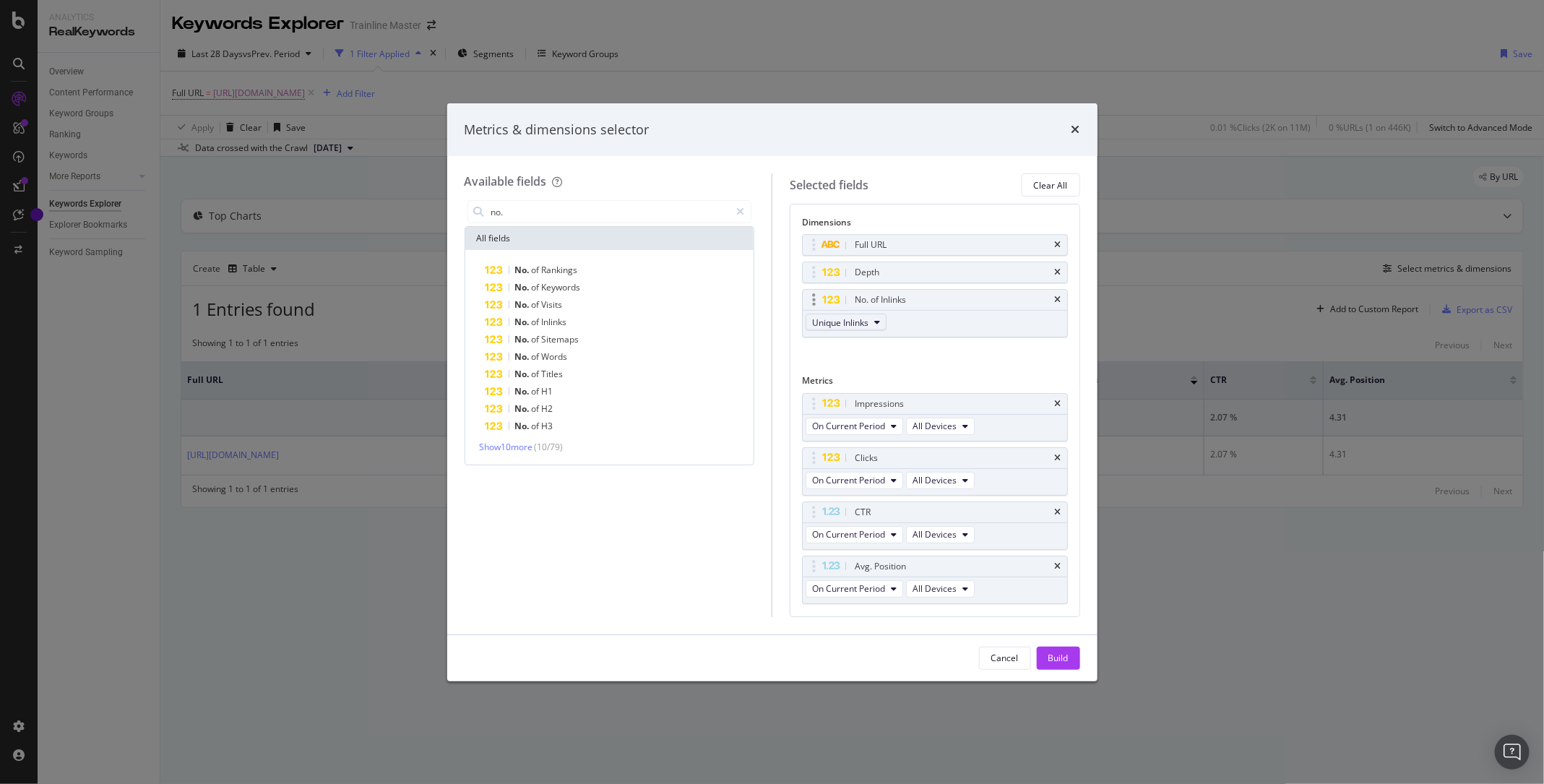
click at [861, 313] on button "Unique Inlinks" at bounding box center [846, 322] width 81 height 17
click at [862, 323] on span "Unique Inlinks" at bounding box center [840, 323] width 57 height 12
click at [1052, 648] on div "Build" at bounding box center [1059, 658] width 20 height 22
